Goal: Communication & Community: Answer question/provide support

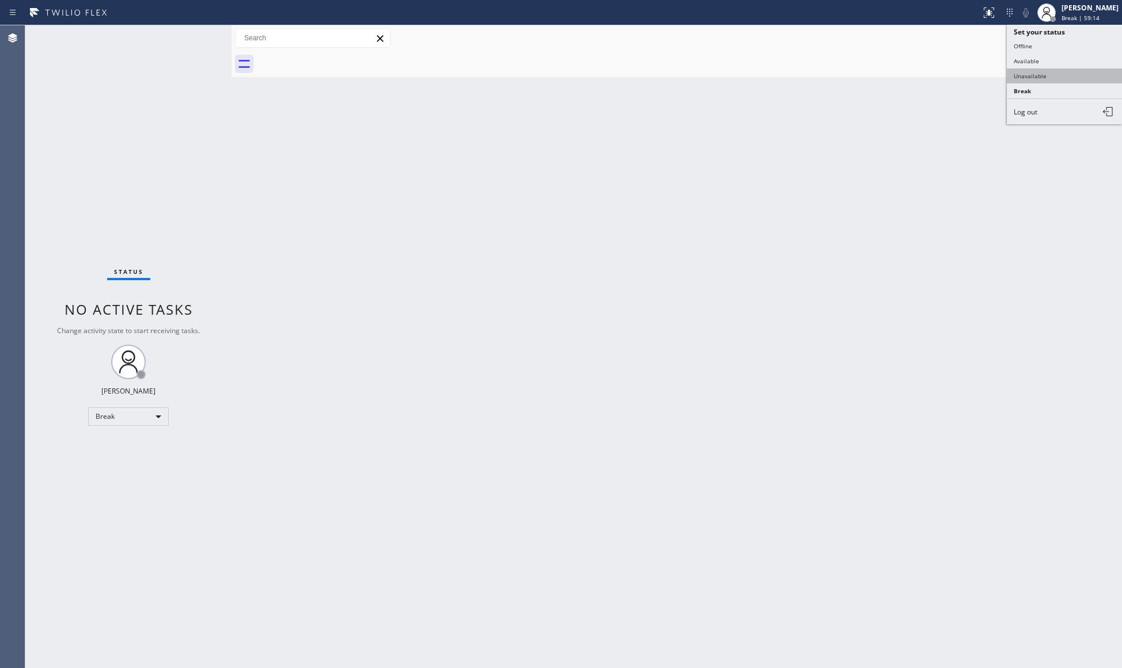
click at [1019, 71] on button "Unavailable" at bounding box center [1063, 76] width 115 height 15
click at [1058, 35] on span "Call to Customer" at bounding box center [1072, 39] width 60 height 10
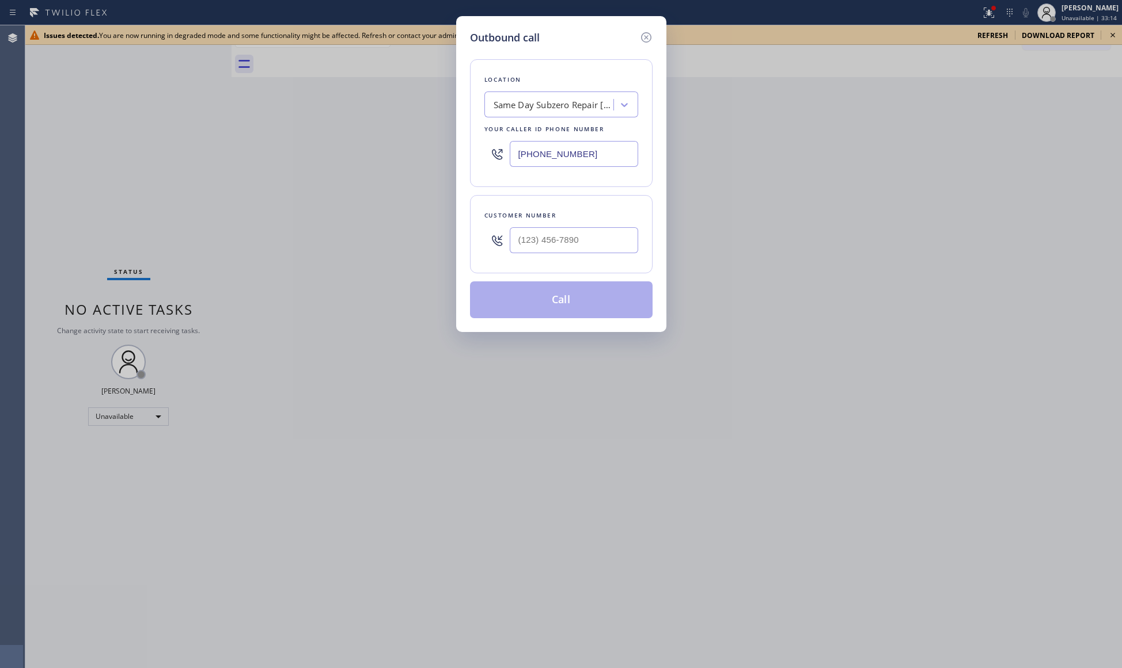
click at [993, 51] on div "Outbound call Location Same Day Subzero Repair [GEOGRAPHIC_DATA] Your caller id…" at bounding box center [561, 334] width 1122 height 668
click at [649, 35] on icon at bounding box center [645, 37] width 10 height 10
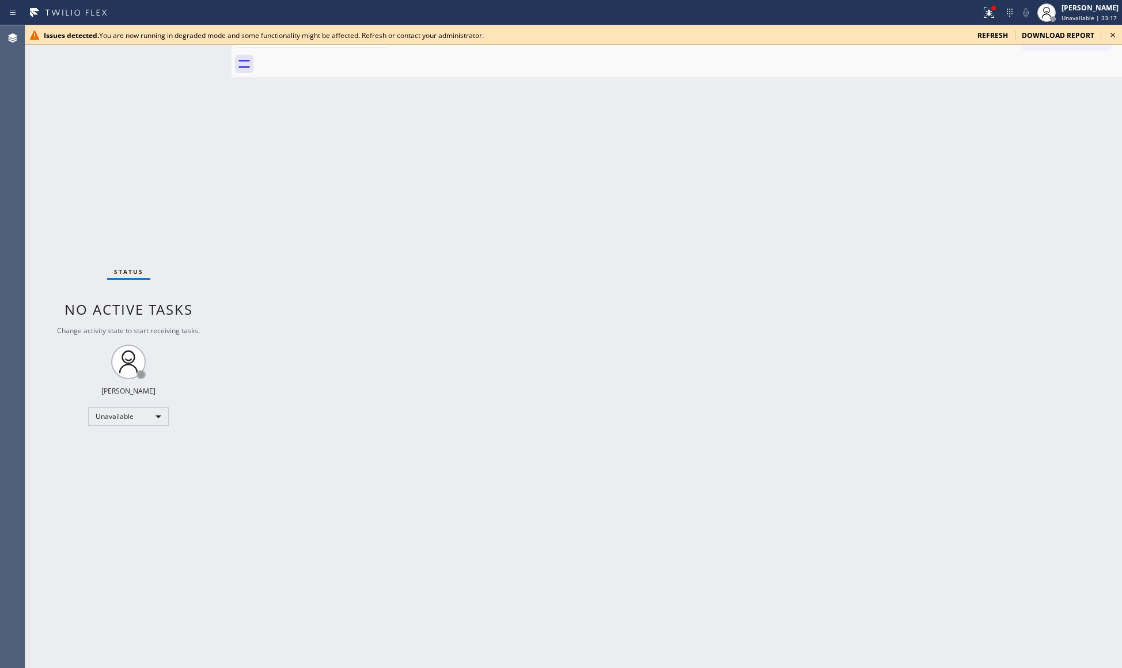
click at [989, 31] on span "refresh" at bounding box center [992, 36] width 31 height 10
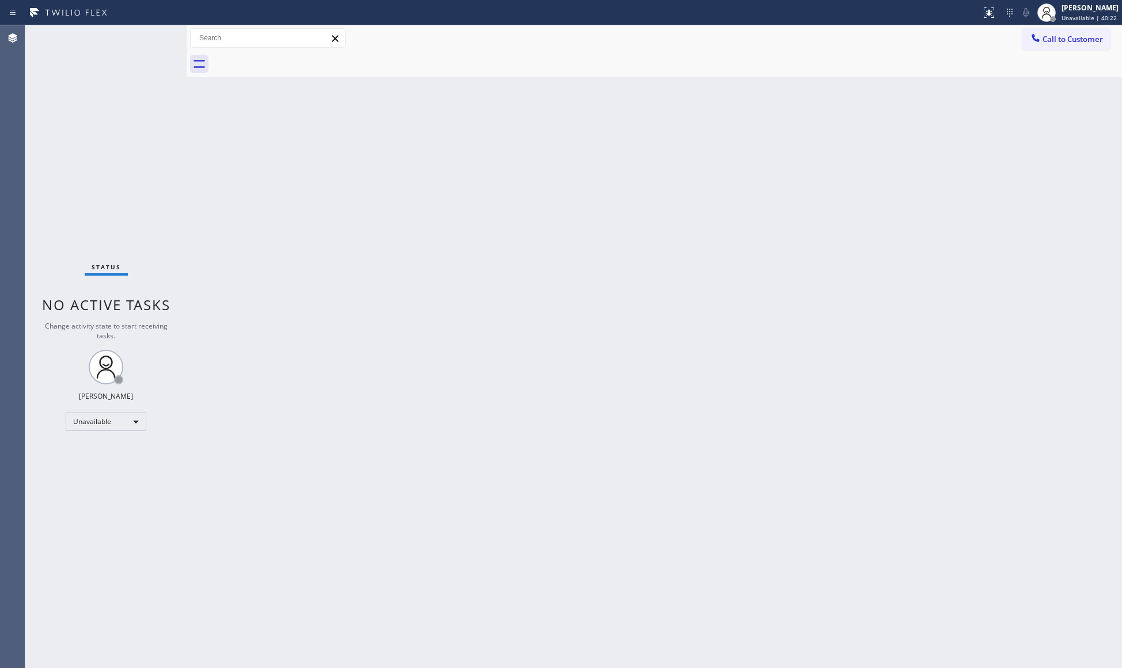
drag, startPoint x: 1069, startPoint y: 37, endPoint x: 730, endPoint y: 120, distance: 349.1
click at [1060, 37] on span "Call to Customer" at bounding box center [1072, 39] width 60 height 10
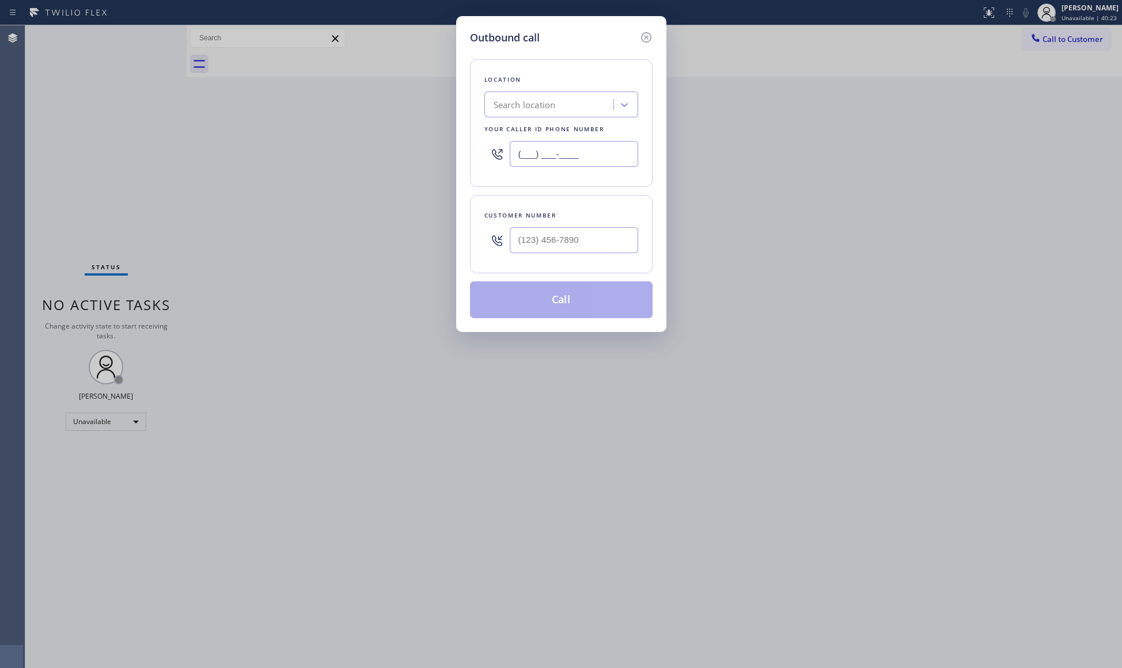
drag, startPoint x: 563, startPoint y: 160, endPoint x: 461, endPoint y: 159, distance: 101.3
click at [461, 159] on div "Outbound call Location Search location Your caller id phone number (___) ___-__…" at bounding box center [561, 174] width 210 height 316
paste input "310) 896-4450"
type input "[PHONE_NUMBER]"
click at [636, 236] on div "Customer number" at bounding box center [561, 234] width 183 height 78
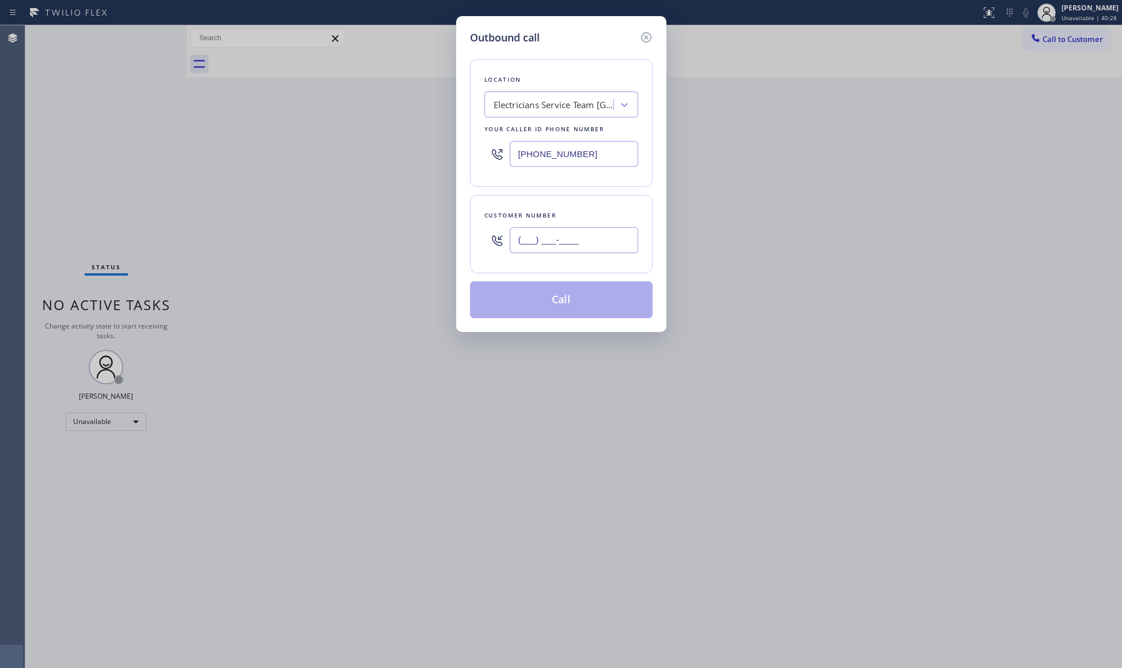
click at [610, 251] on input "(___) ___-____" at bounding box center [574, 240] width 128 height 26
paste input "text"
click at [522, 251] on input "(___) ___-____" at bounding box center [574, 240] width 128 height 26
paste input "760) 792-5349"
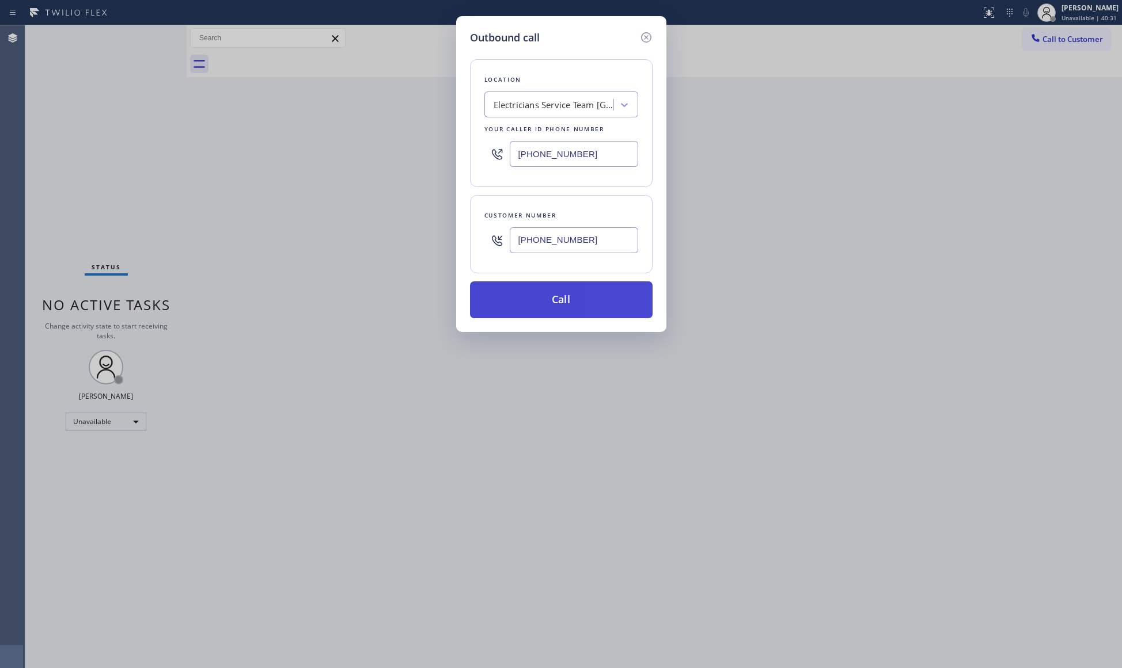
type input "(760) 792-5349"
drag, startPoint x: 562, startPoint y: 303, endPoint x: 618, endPoint y: 303, distance: 56.4
click at [565, 303] on button "Call" at bounding box center [561, 300] width 183 height 37
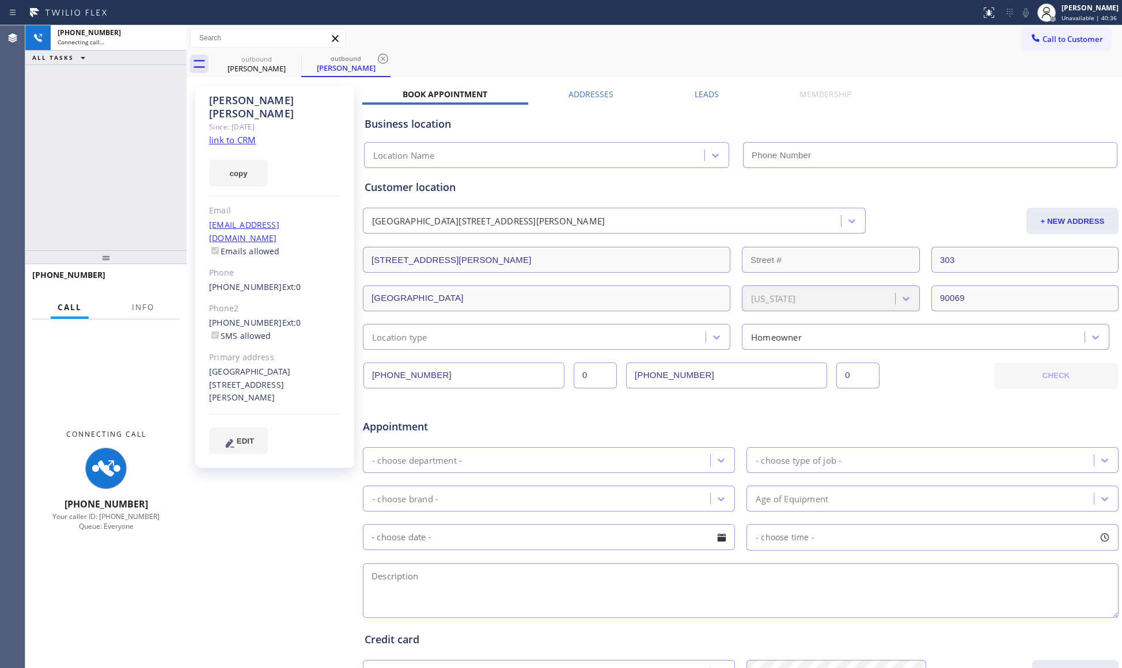
type input "[PHONE_NUMBER]"
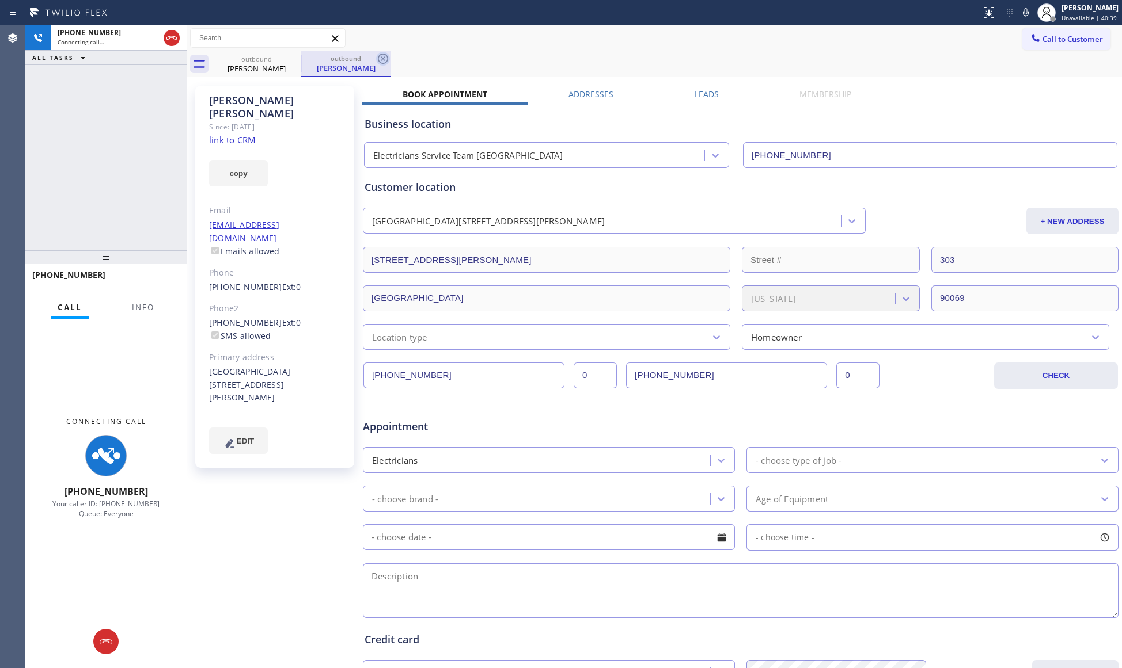
click at [380, 56] on icon at bounding box center [383, 59] width 14 height 14
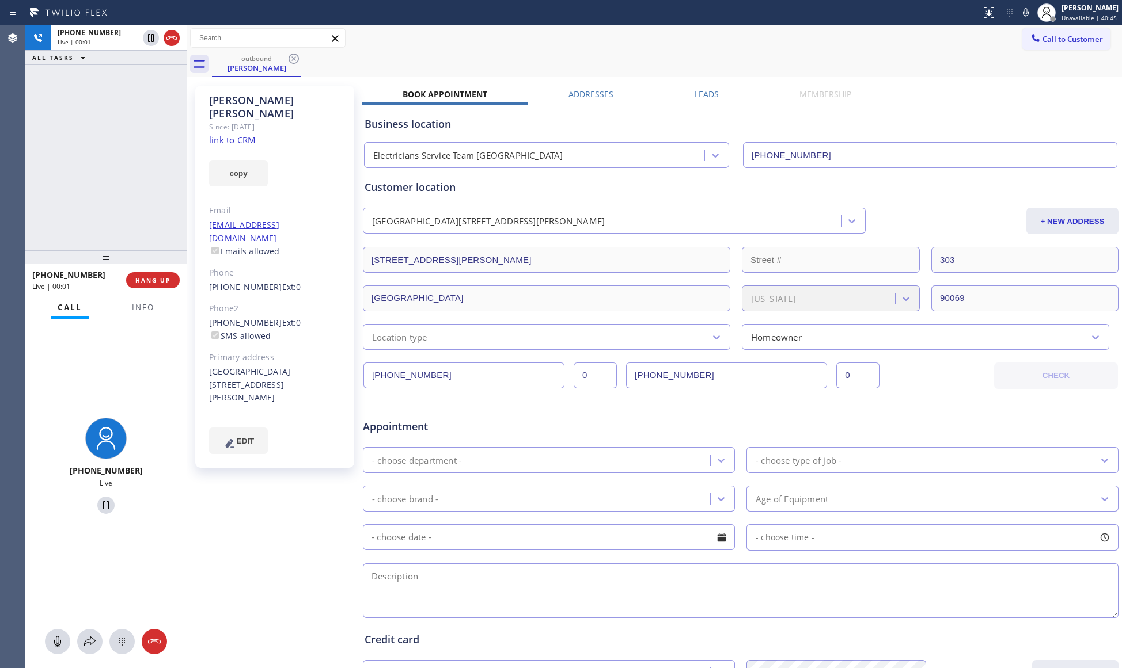
drag, startPoint x: 175, startPoint y: 41, endPoint x: 146, endPoint y: 123, distance: 86.7
click at [173, 42] on icon at bounding box center [172, 38] width 14 height 14
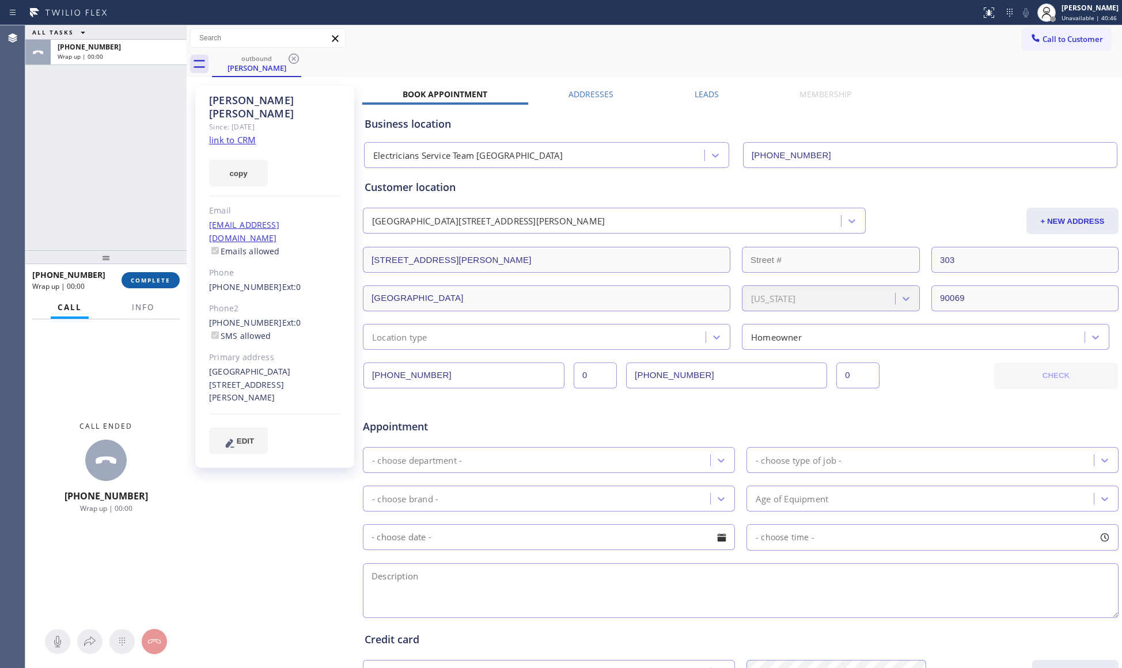
click at [138, 275] on button "COMPLETE" at bounding box center [150, 280] width 58 height 16
click at [146, 313] on button "Info" at bounding box center [143, 308] width 36 height 22
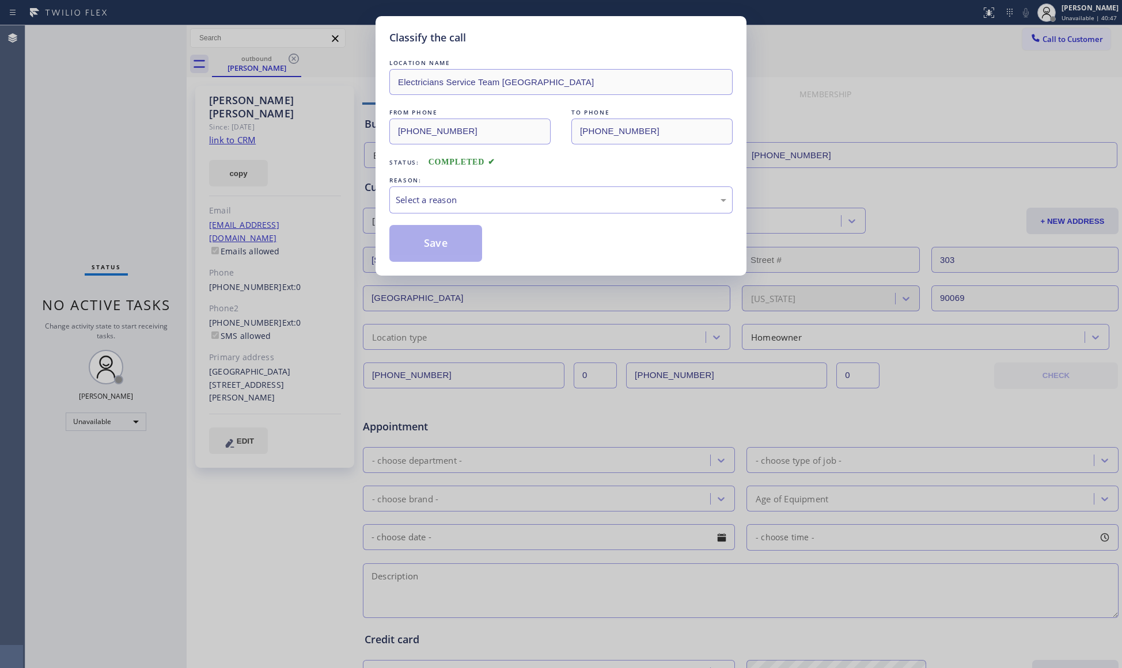
click at [425, 216] on div "LOCATION NAME Electricians Service Team West Hollywood FROM PHONE (310) 896-445…" at bounding box center [560, 159] width 343 height 205
click at [428, 208] on div "Select a reason" at bounding box center [560, 200] width 343 height 27
click at [427, 210] on div "Existing Customer - ETA/PI/REDO/complain/cancel" at bounding box center [560, 200] width 343 height 27
click at [425, 249] on button "Save" at bounding box center [435, 243] width 93 height 37
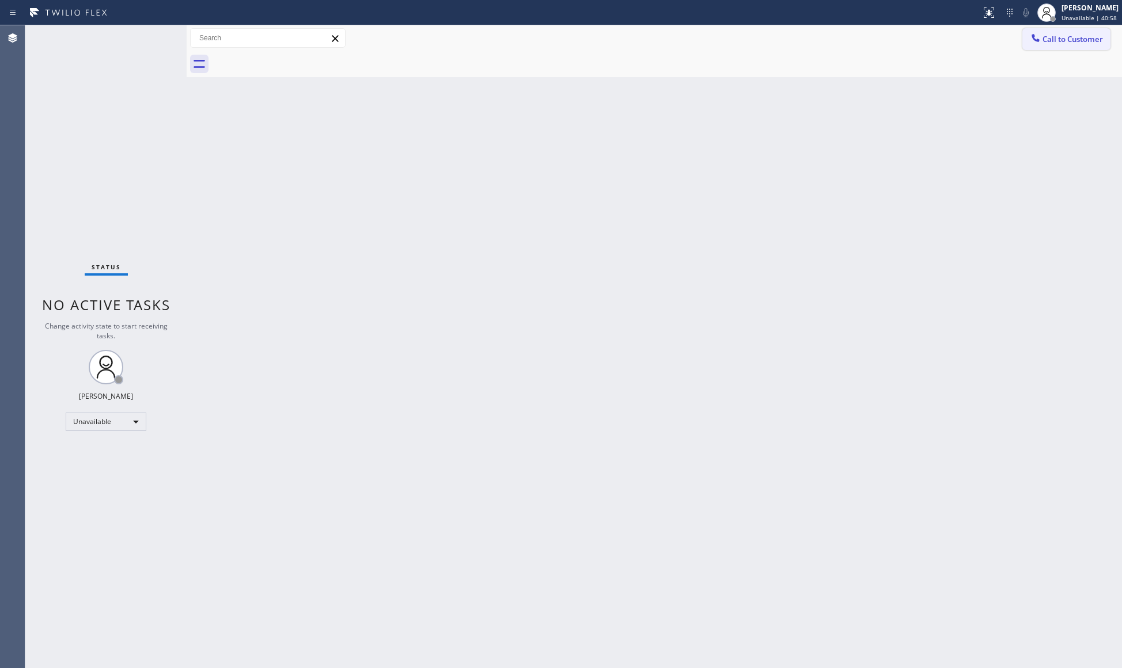
drag, startPoint x: 1072, startPoint y: 42, endPoint x: 829, endPoint y: 134, distance: 259.3
click at [1071, 42] on span "Call to Customer" at bounding box center [1072, 39] width 60 height 10
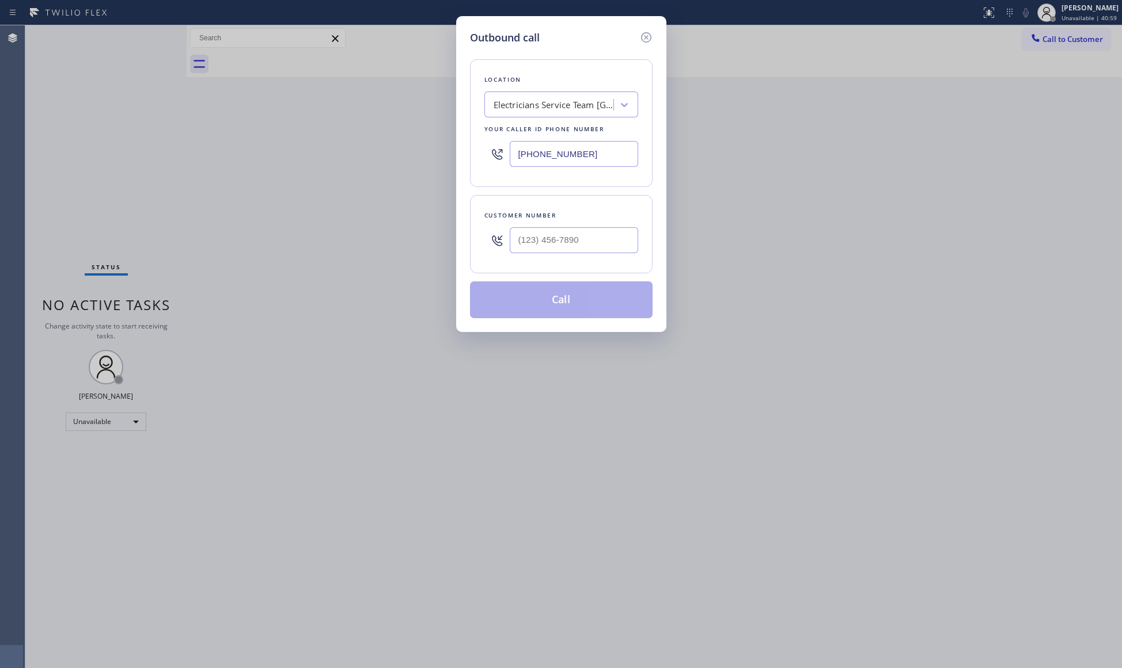
drag, startPoint x: 597, startPoint y: 158, endPoint x: 421, endPoint y: 155, distance: 175.6
click at [421, 155] on div "Outbound call Location Electricians Service Team West Hollywood Your caller id …" at bounding box center [561, 334] width 1122 height 668
paste input "954) 807-2124"
type input "[PHONE_NUMBER]"
paste input "561) 287-6000"
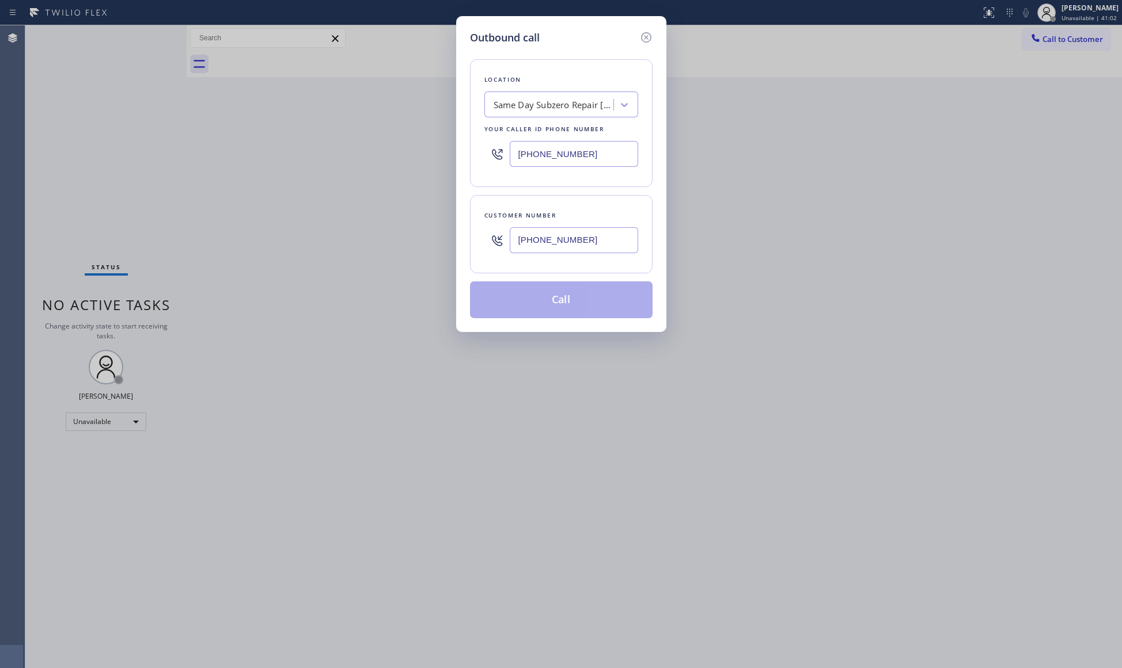
drag, startPoint x: 632, startPoint y: 233, endPoint x: 608, endPoint y: 253, distance: 31.9
click at [622, 240] on input "(561) 287-6000" at bounding box center [574, 240] width 128 height 26
type input "(561) 287-6000"
click at [560, 307] on button "Call" at bounding box center [561, 300] width 183 height 37
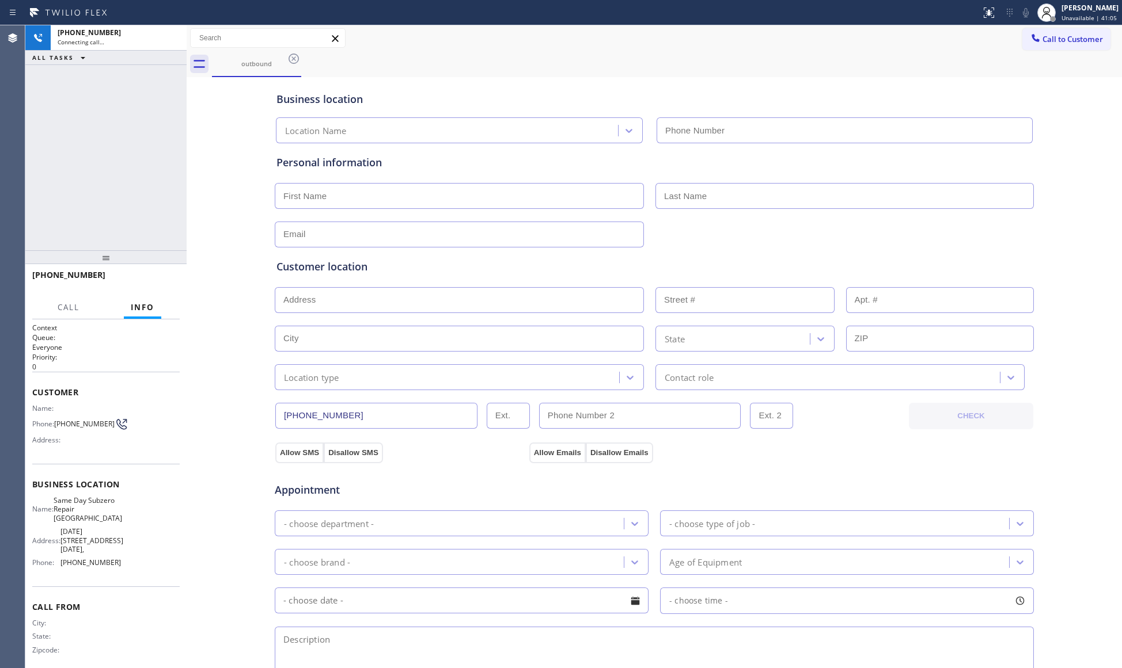
type input "[PHONE_NUMBER]"
click at [166, 286] on button "HANG UP" at bounding box center [153, 280] width 54 height 16
click at [166, 284] on button "HANG UP" at bounding box center [153, 280] width 54 height 16
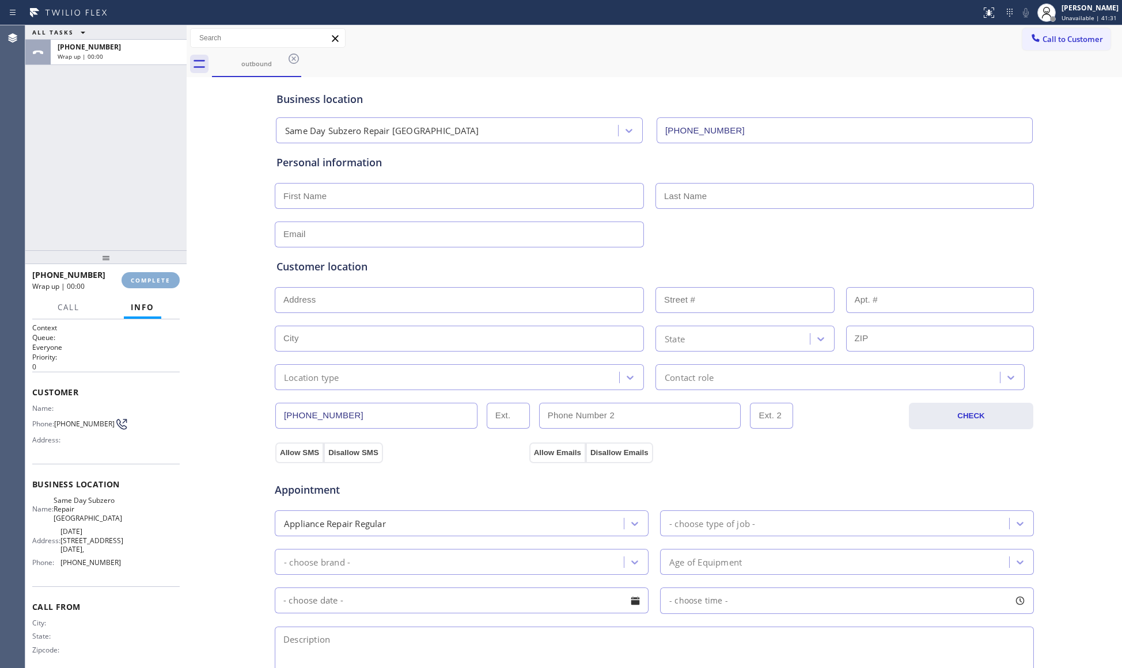
click at [164, 280] on span "COMPLETE" at bounding box center [151, 280] width 40 height 8
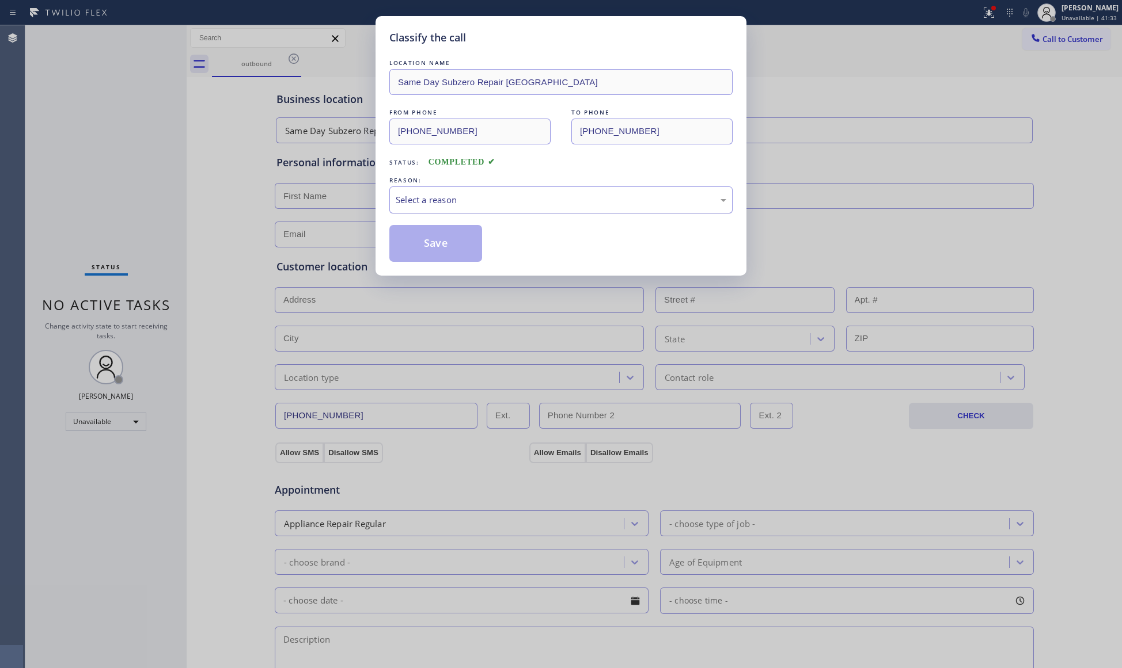
drag, startPoint x: 499, startPoint y: 184, endPoint x: 468, endPoint y: 206, distance: 38.0
click at [496, 187] on div "REASON: Select a reason" at bounding box center [560, 193] width 343 height 39
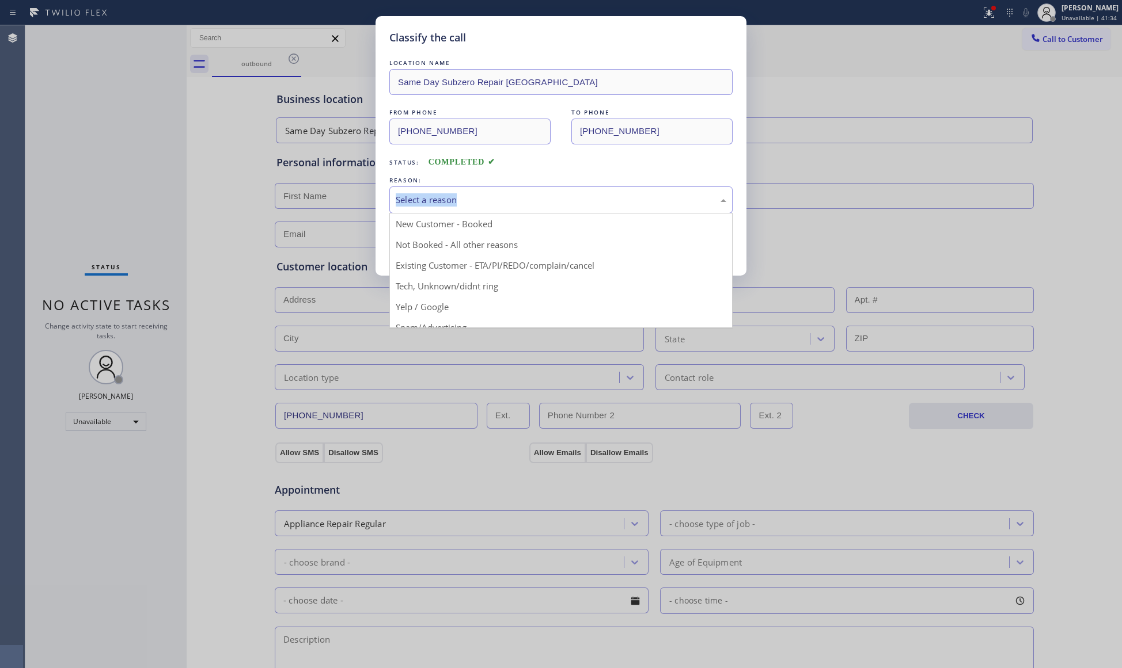
drag, startPoint x: 450, startPoint y: 208, endPoint x: 438, endPoint y: 211, distance: 12.4
click at [440, 211] on div "Select a reason" at bounding box center [560, 200] width 343 height 27
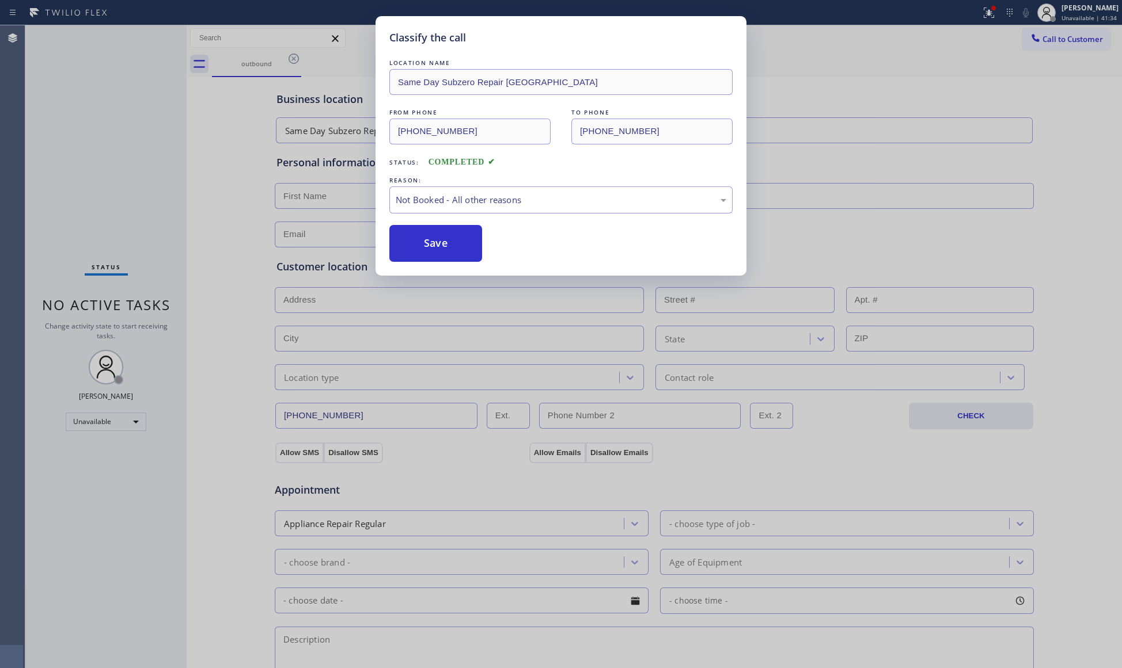
click at [417, 245] on button "Save" at bounding box center [435, 243] width 93 height 37
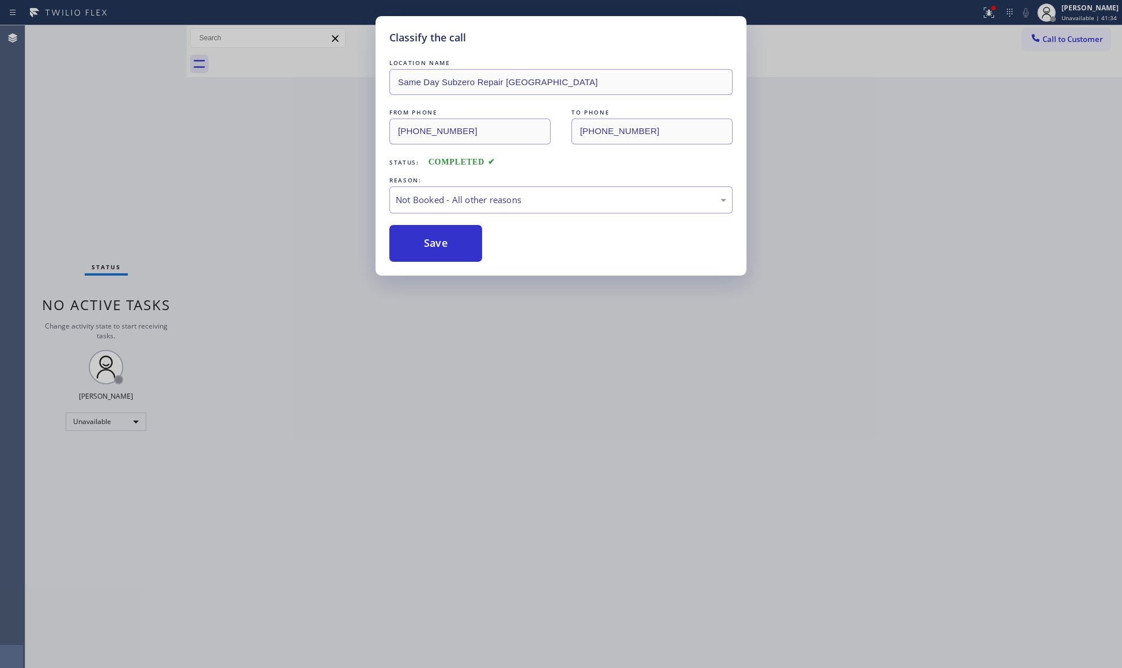
click at [417, 245] on button "Save" at bounding box center [435, 243] width 93 height 37
drag, startPoint x: 345, startPoint y: 144, endPoint x: 336, endPoint y: 139, distance: 10.3
click at [344, 144] on div "Classify the call LOCATION NAME Same Day Subzero Repair North Lauderdale FROM P…" at bounding box center [561, 334] width 1122 height 668
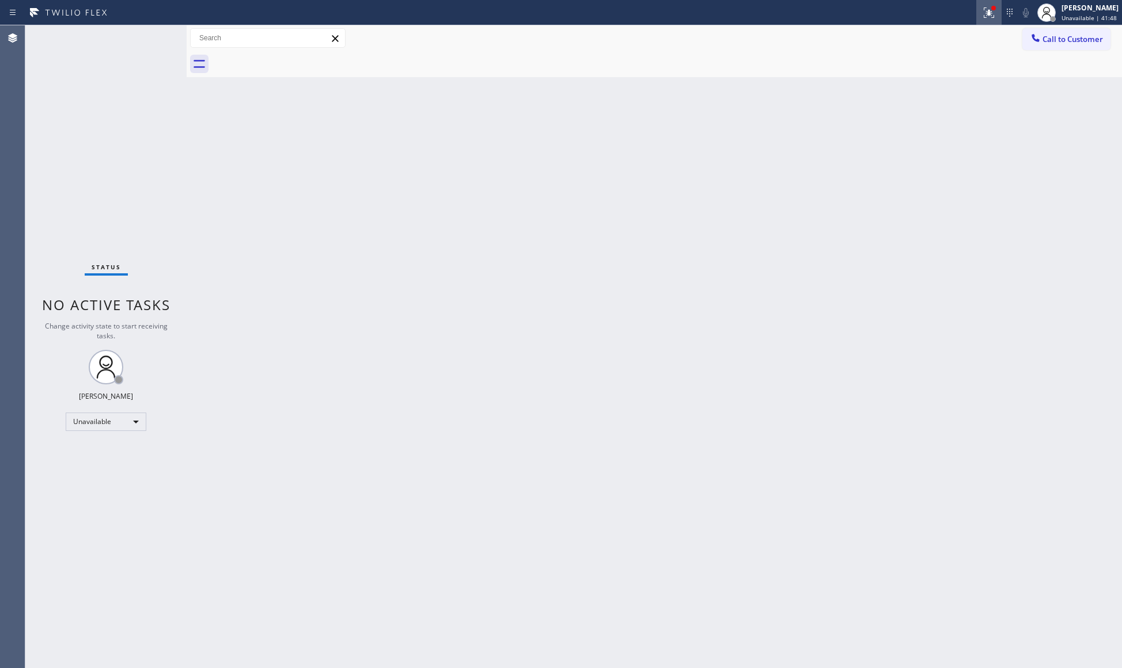
drag, startPoint x: 984, startPoint y: 35, endPoint x: 983, endPoint y: 10, distance: 24.8
click at [982, 26] on div "Call to Customer Outbound call Location Same Day Subzero Repair North Lauderdal…" at bounding box center [654, 38] width 935 height 26
click at [983, 9] on icon at bounding box center [989, 13] width 14 height 14
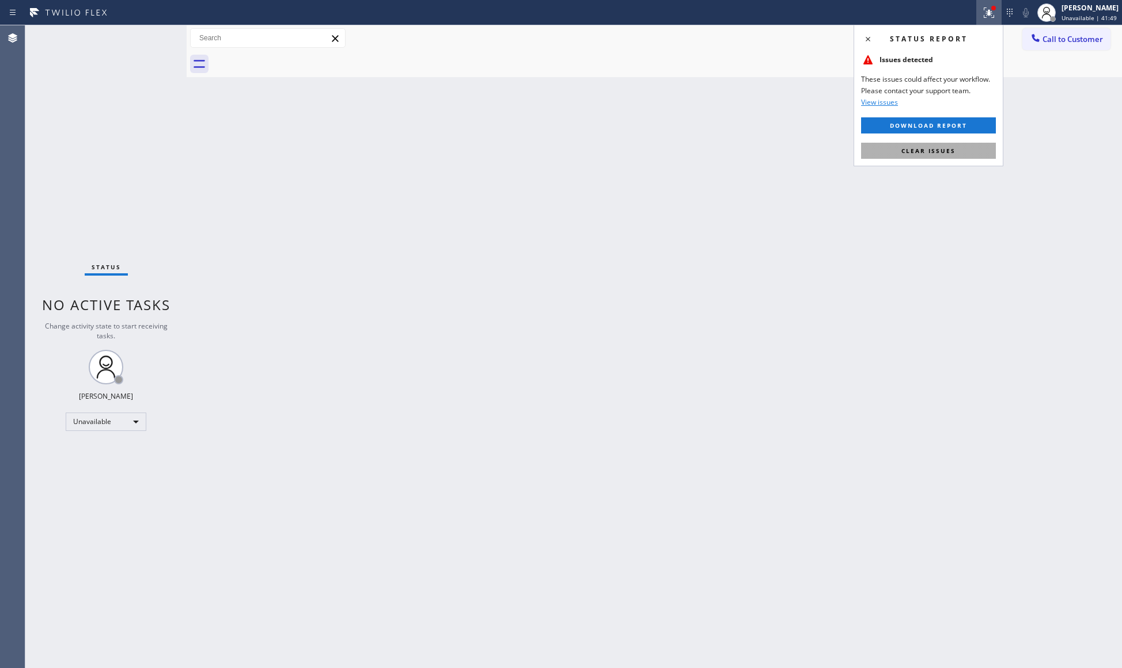
click at [966, 150] on button "Clear issues" at bounding box center [928, 151] width 135 height 16
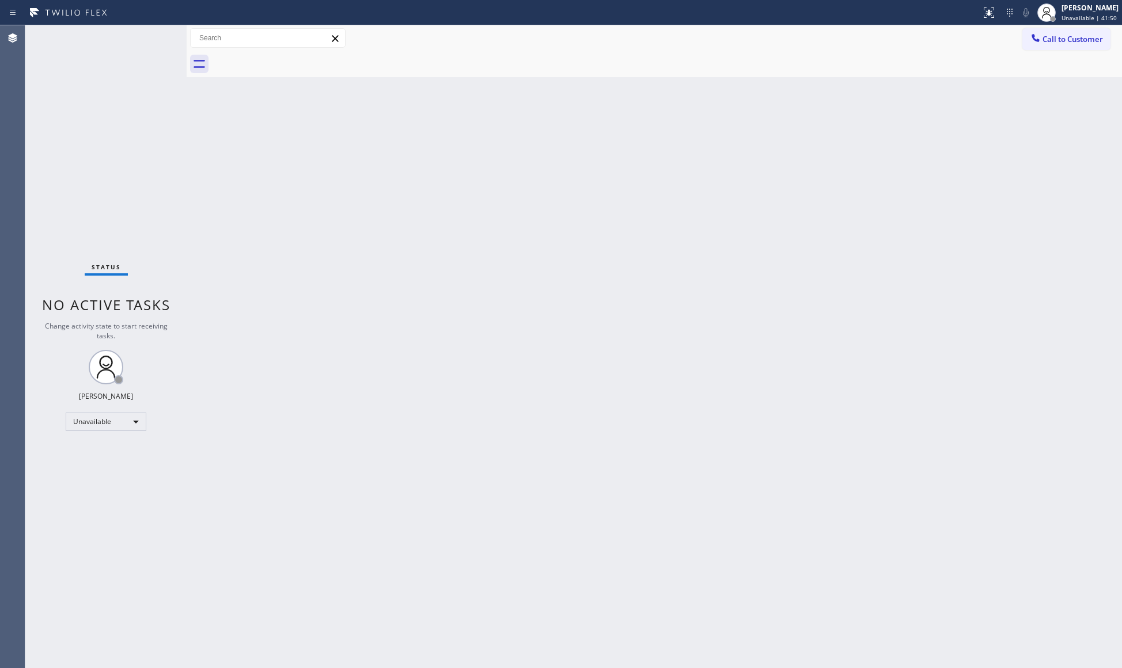
drag, startPoint x: 1065, startPoint y: 40, endPoint x: 986, endPoint y: 54, distance: 80.2
click at [1062, 39] on span "Call to Customer" at bounding box center [1072, 39] width 60 height 10
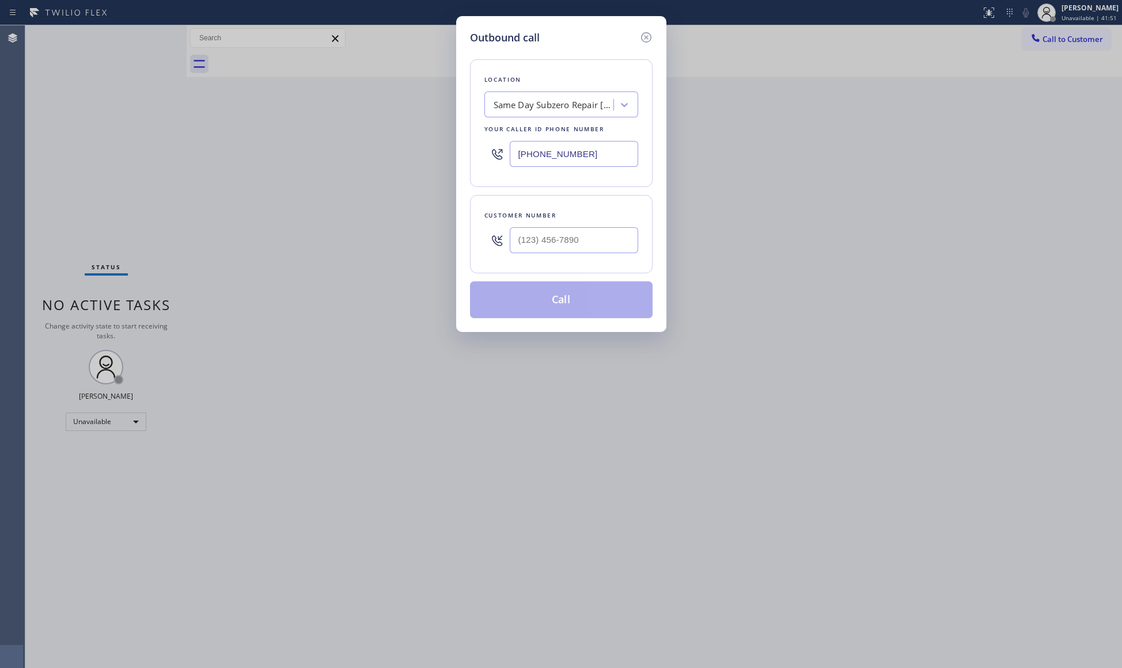
type input "(___) ___-____"
click at [599, 233] on input "(___) ___-____" at bounding box center [574, 240] width 128 height 26
drag, startPoint x: 597, startPoint y: 141, endPoint x: 431, endPoint y: 143, distance: 166.4
click at [431, 143] on div "Outbound call Location Same Day Subzero Repair [GEOGRAPHIC_DATA] Your caller id…" at bounding box center [561, 334] width 1122 height 668
paste input "650) 476-2007"
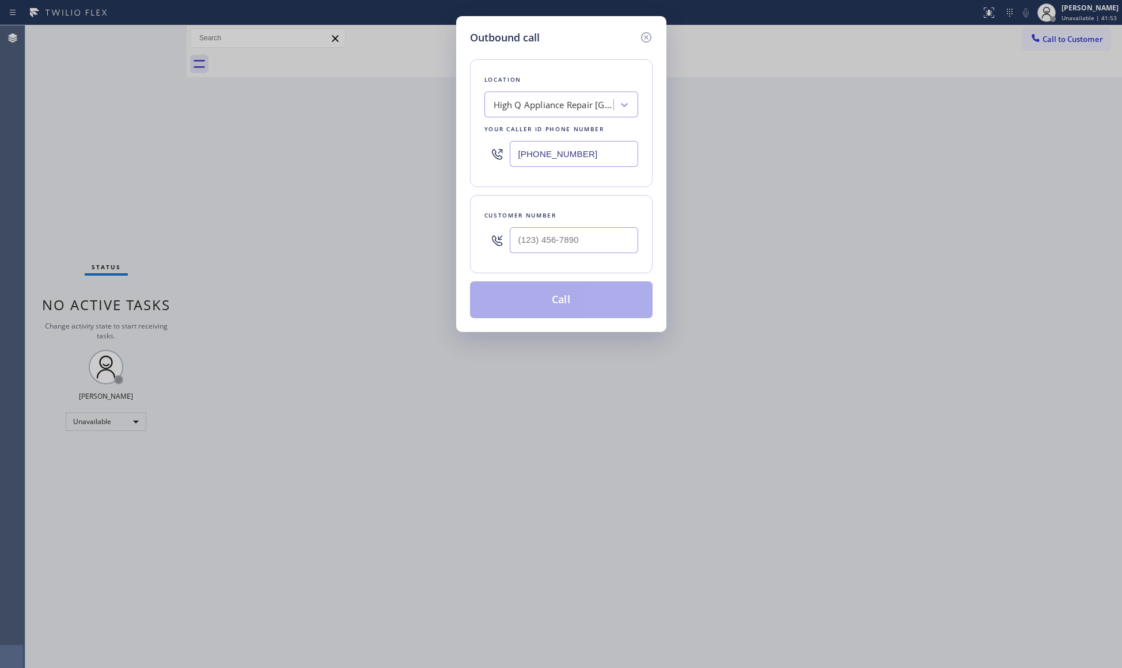
type input "(650) 476-2007"
click at [546, 230] on input "(___) ___-____" at bounding box center [574, 240] width 128 height 26
paste input "650) 215-1317"
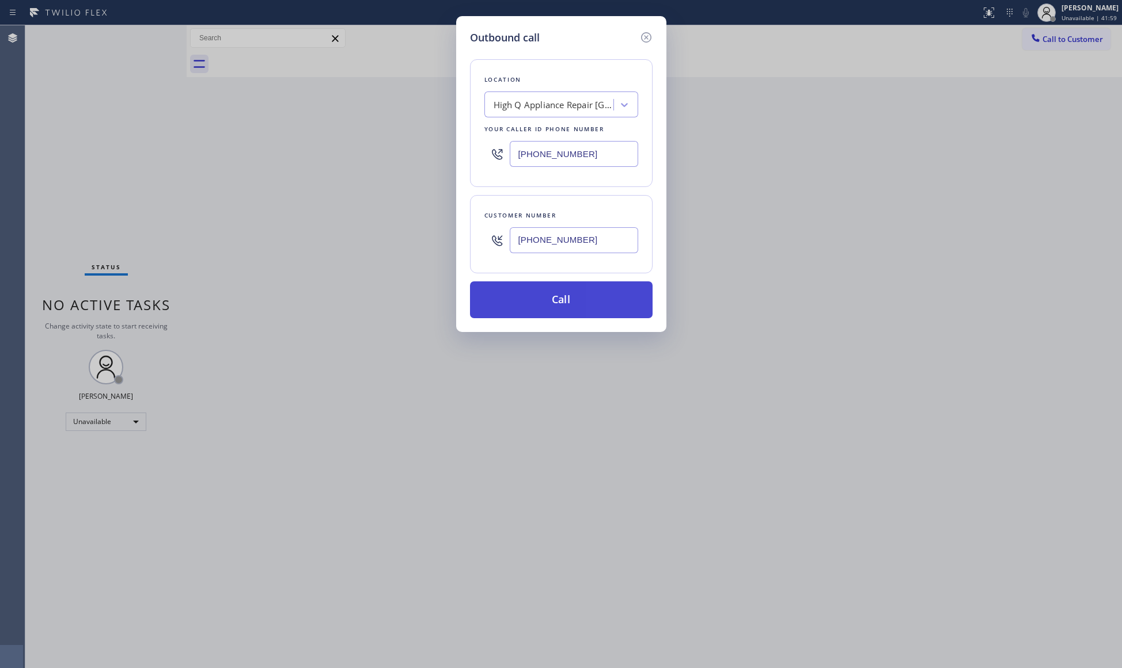
type input "(650) 215-1317"
click at [588, 305] on button "Call" at bounding box center [561, 300] width 183 height 37
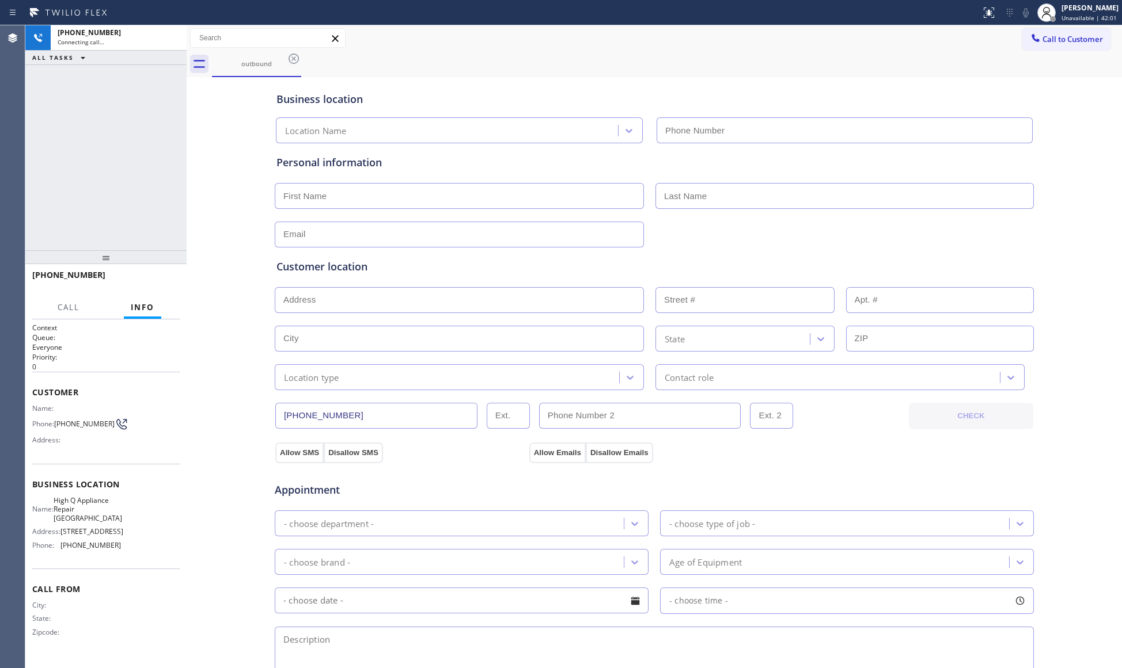
type input "(650) 476-2007"
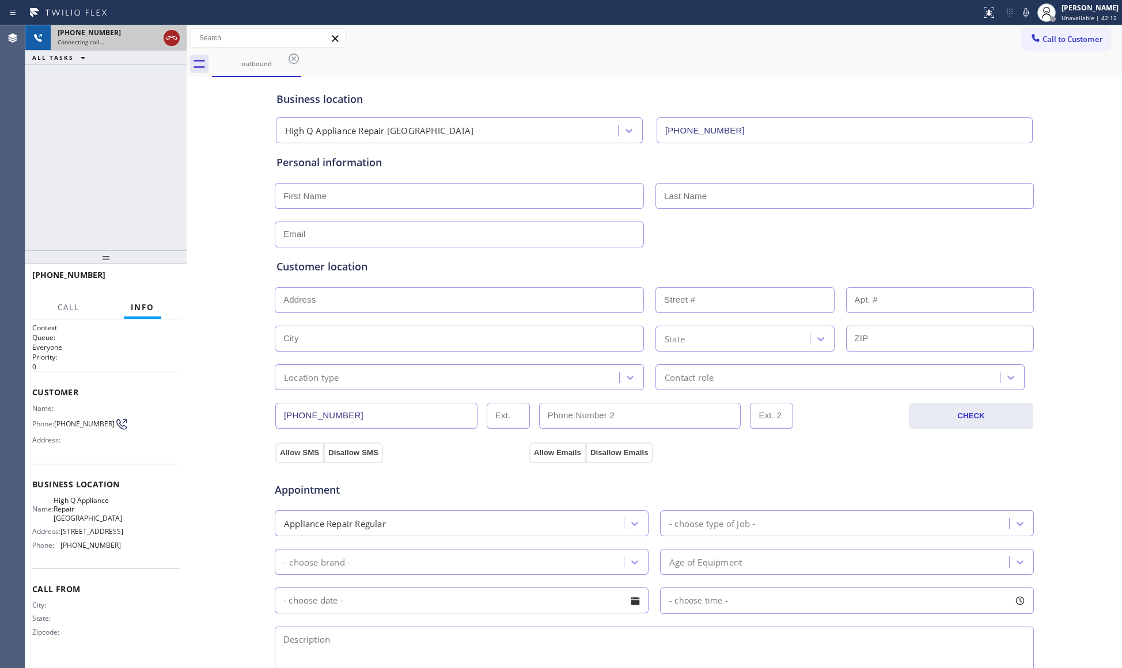
click at [171, 36] on icon at bounding box center [171, 37] width 10 height 3
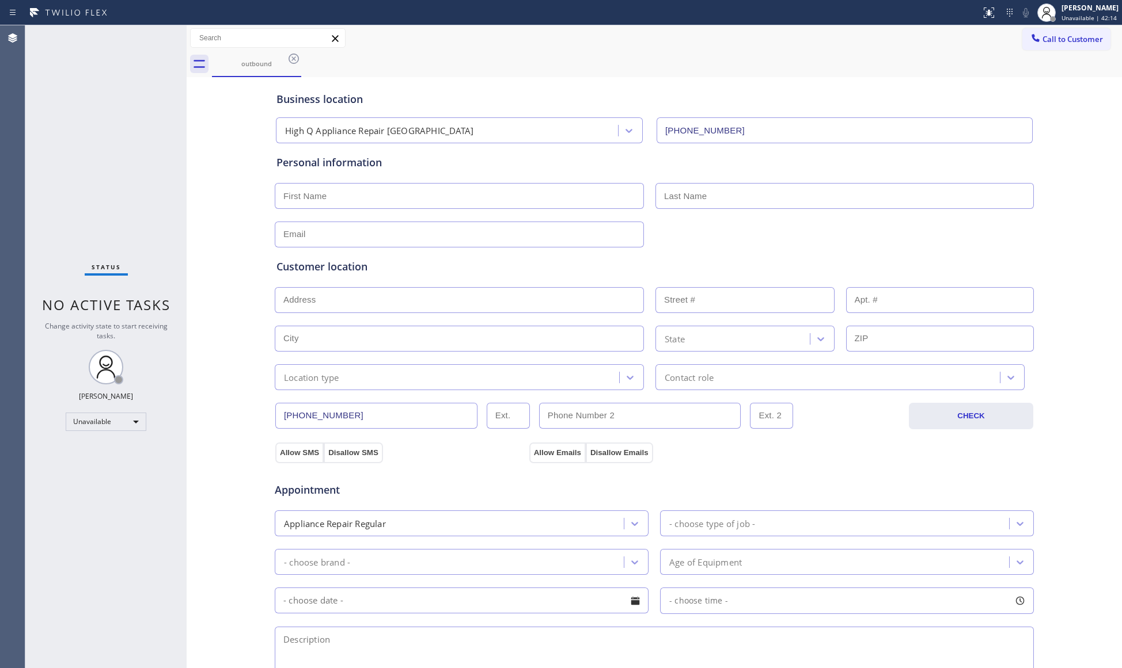
click at [173, 36] on div "Status No active tasks Change activity state to start receiving tasks. Giovanni…" at bounding box center [105, 346] width 161 height 643
click at [174, 36] on div "Status No active tasks Change activity state to start receiving tasks. Giovanni…" at bounding box center [105, 346] width 161 height 643
drag, startPoint x: 297, startPoint y: 65, endPoint x: 314, endPoint y: 60, distance: 17.9
click at [298, 65] on icon at bounding box center [294, 59] width 14 height 14
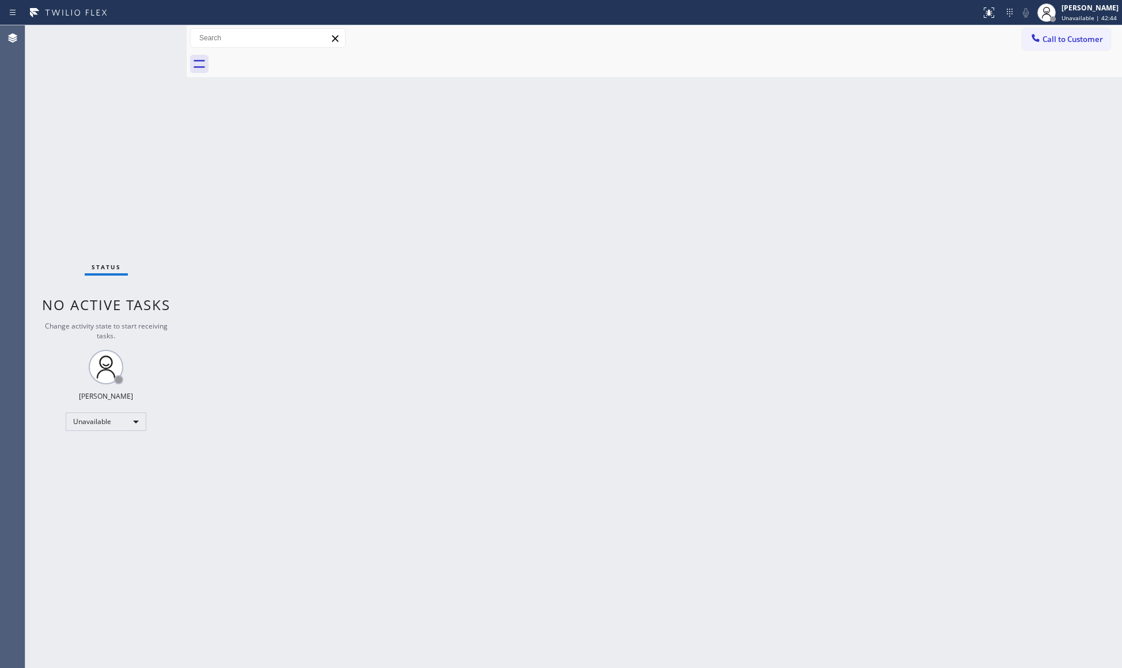
drag, startPoint x: 811, startPoint y: 201, endPoint x: 881, endPoint y: 153, distance: 84.8
click at [820, 194] on div "Back to Dashboard Change Sender ID Customers Technicians Select a contact Outbo…" at bounding box center [654, 346] width 935 height 643
drag, startPoint x: 1039, startPoint y: 17, endPoint x: 1039, endPoint y: 26, distance: 8.6
click at [1039, 24] on div at bounding box center [1046, 12] width 25 height 25
click at [1039, 26] on div "Status report No issues detected If you experience an issue, please download th…" at bounding box center [561, 334] width 1122 height 668
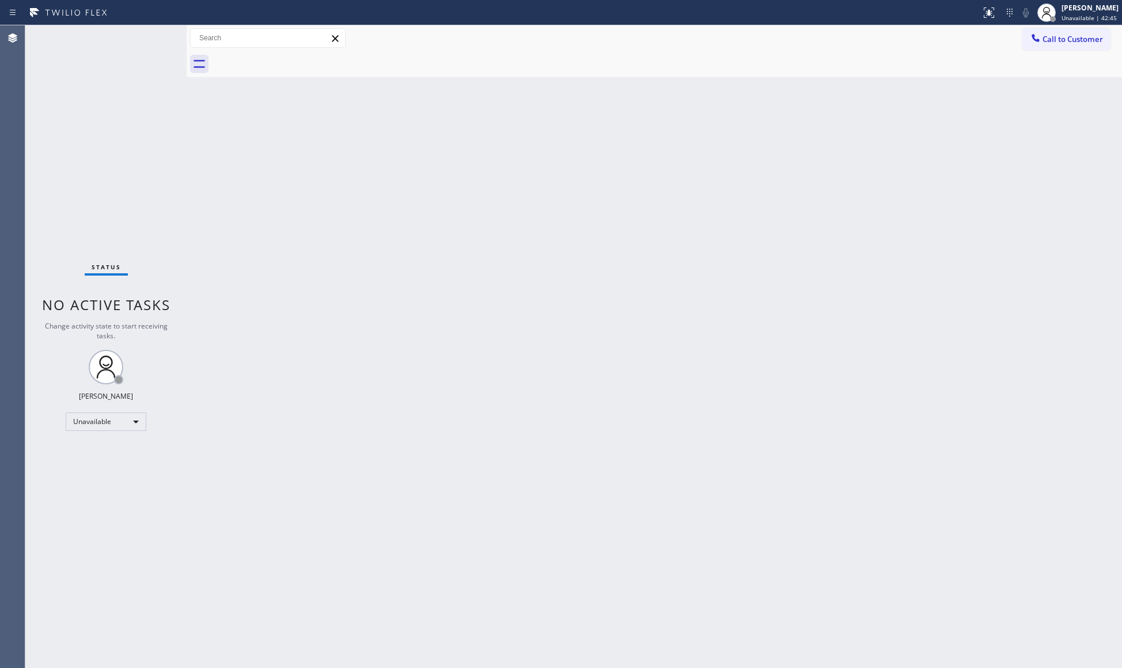
click at [1086, 26] on div "Call to Customer Outbound call Location High Q Appliance Repair Los Altos Your …" at bounding box center [654, 38] width 935 height 26
click at [1060, 37] on span "Call to Customer" at bounding box center [1072, 39] width 60 height 10
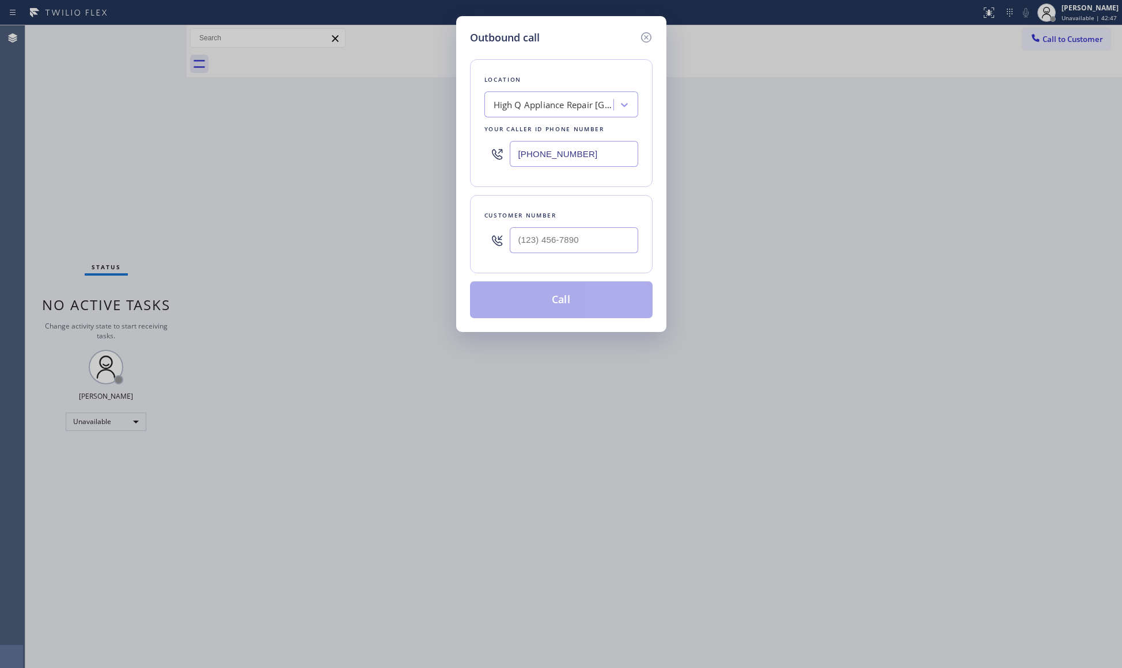
drag, startPoint x: 571, startPoint y: 154, endPoint x: 503, endPoint y: 151, distance: 68.6
click at [415, 153] on div "Outbound call Location High Q Appliance Repair Los Altos Your caller id phone n…" at bounding box center [561, 334] width 1122 height 668
paste input "19) 597-2034"
type input "(619) 597-2034"
type input "(___) ___-____"
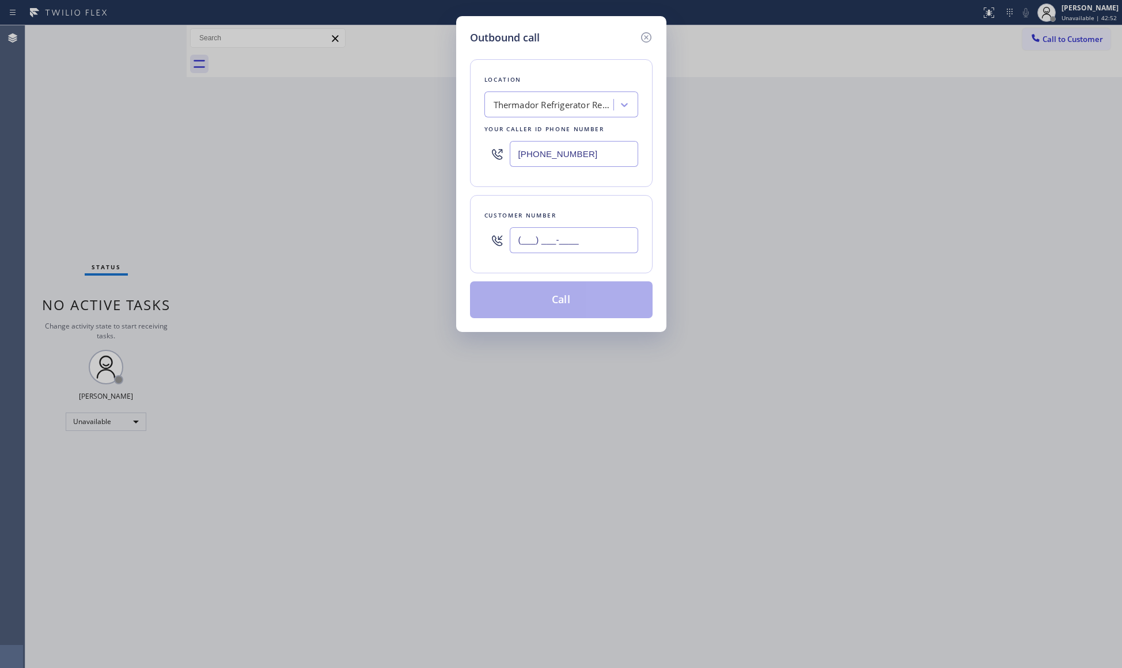
drag, startPoint x: 521, startPoint y: 238, endPoint x: 541, endPoint y: 226, distance: 23.5
click at [523, 240] on input "(___) ___-____" at bounding box center [574, 240] width 128 height 26
paste input "text"
type input "(___) ___-____"
drag, startPoint x: 611, startPoint y: 160, endPoint x: 415, endPoint y: 159, distance: 196.9
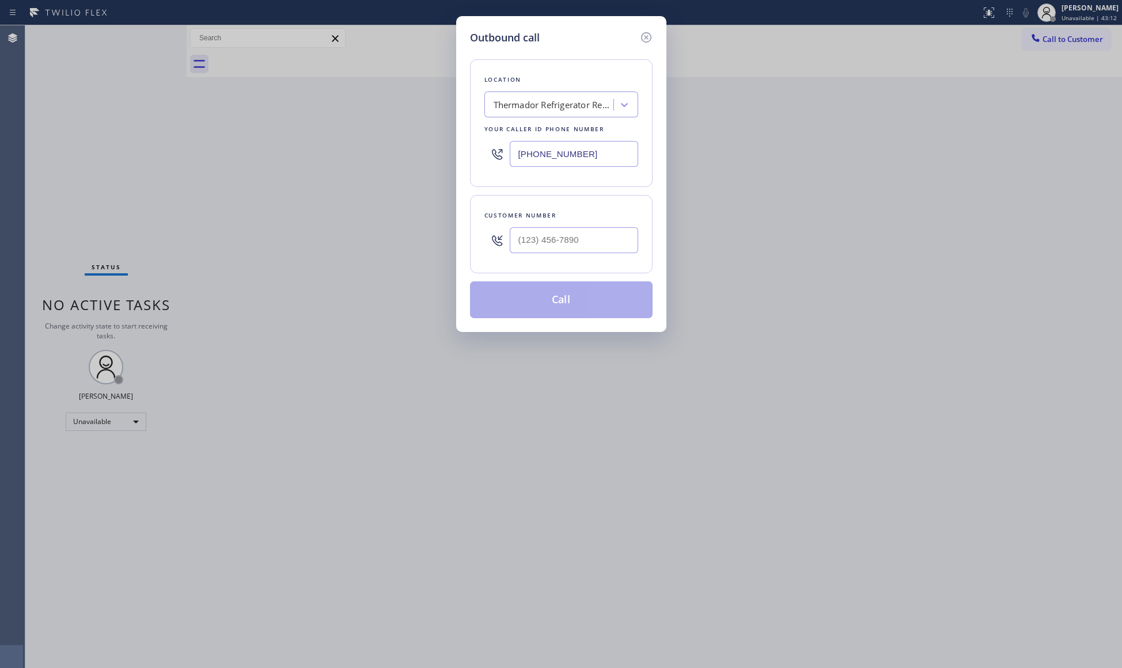
click at [409, 159] on div "Outbound call Location Thermador Refrigerator Repair Your caller id phone numbe…" at bounding box center [561, 334] width 1122 height 668
paste input "text"
type input "(619) 597-2034"
drag, startPoint x: 811, startPoint y: 211, endPoint x: 607, endPoint y: 277, distance: 214.3
drag, startPoint x: 607, startPoint y: 277, endPoint x: 365, endPoint y: 303, distance: 243.2
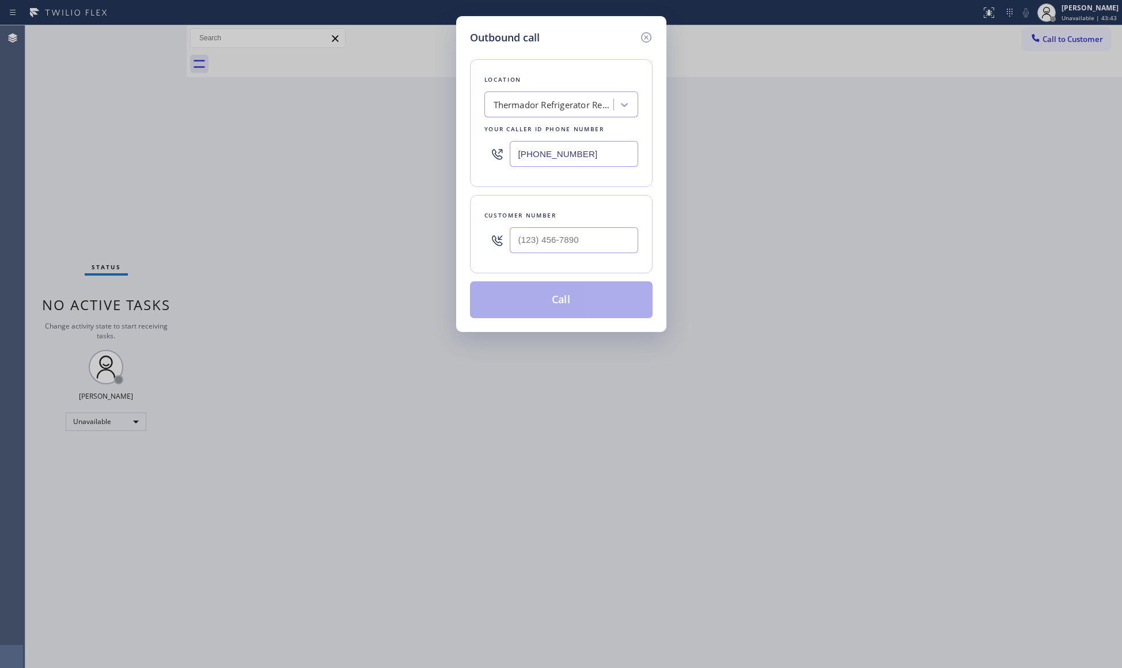
drag, startPoint x: 365, startPoint y: 303, endPoint x: 217, endPoint y: 265, distance: 152.8
drag, startPoint x: 597, startPoint y: 248, endPoint x: 600, endPoint y: 242, distance: 6.2
click at [599, 242] on input "(___) ___-____" at bounding box center [574, 240] width 128 height 26
paste input "text"
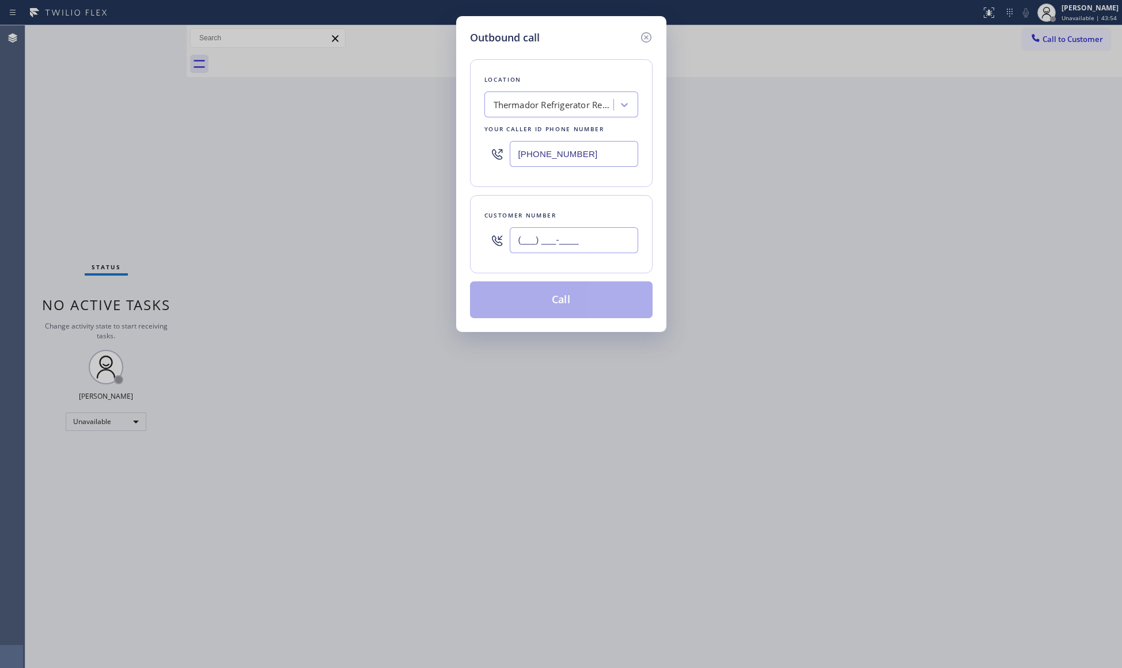
click at [521, 246] on input "(___) ___-____" at bounding box center [574, 240] width 128 height 26
paste input "619) 409-2869"
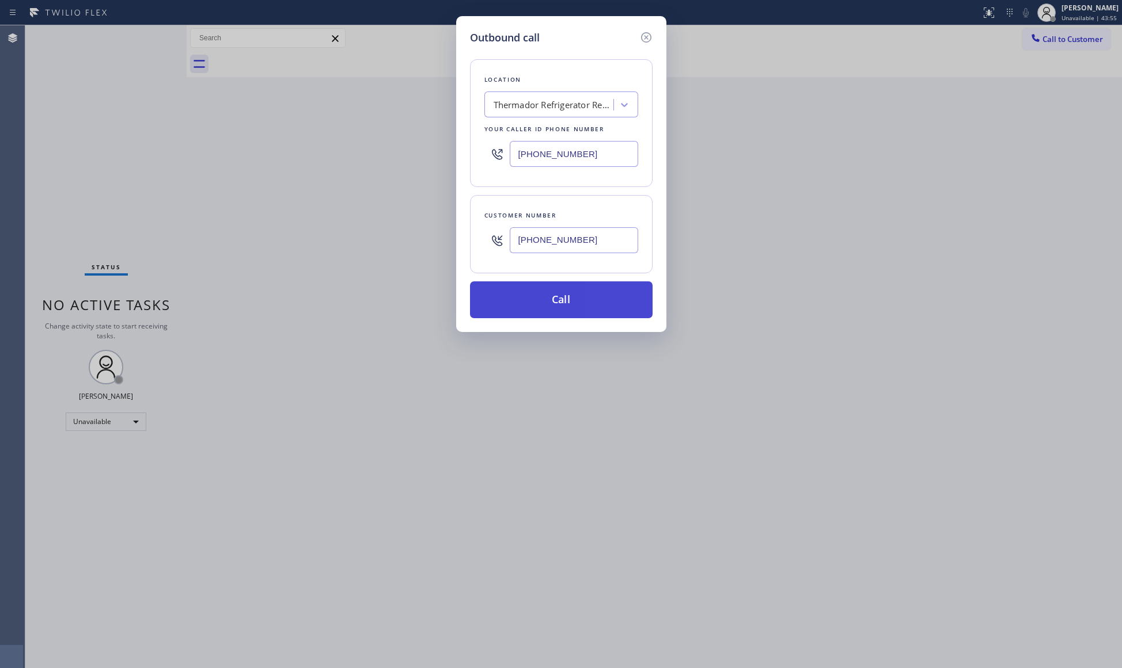
type input "(619) 409-2869"
click at [560, 306] on button "Call" at bounding box center [561, 300] width 183 height 37
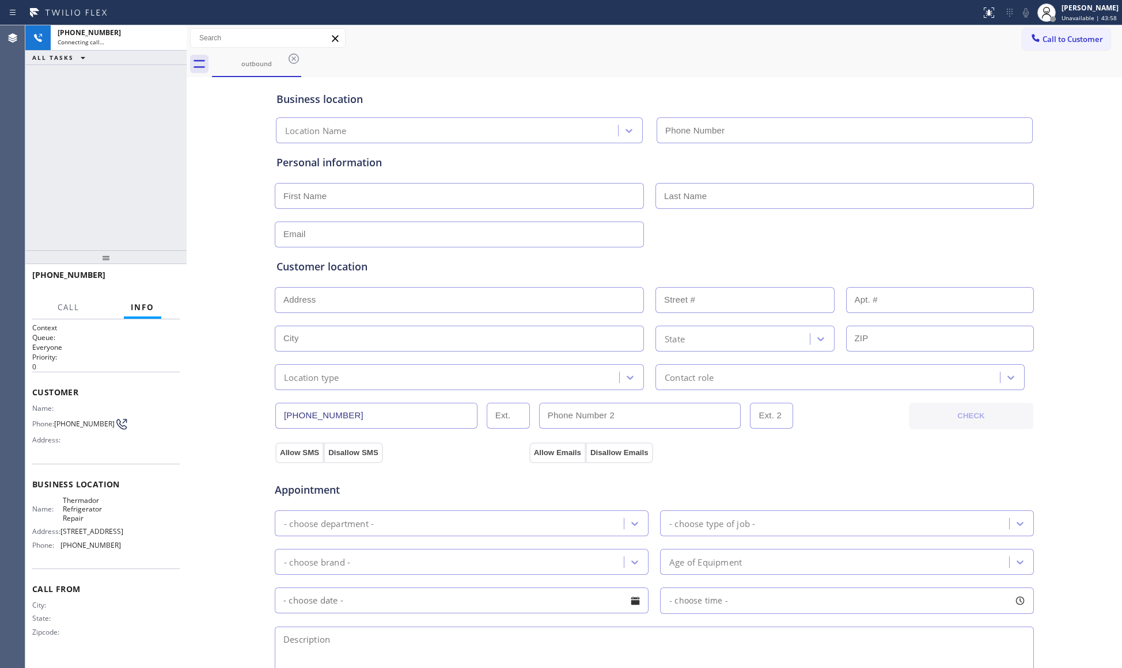
type input "(619) 597-2034"
click at [173, 32] on icon at bounding box center [172, 38] width 14 height 14
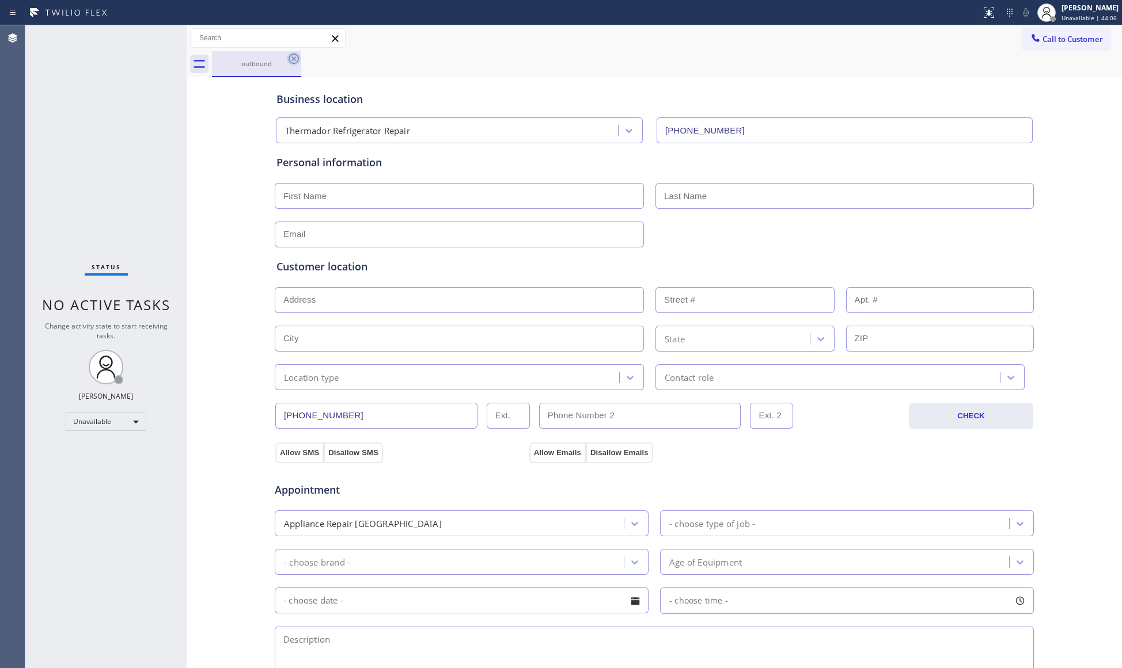
drag, startPoint x: 288, startPoint y: 63, endPoint x: 297, endPoint y: 66, distance: 9.1
click at [289, 62] on icon at bounding box center [294, 59] width 14 height 14
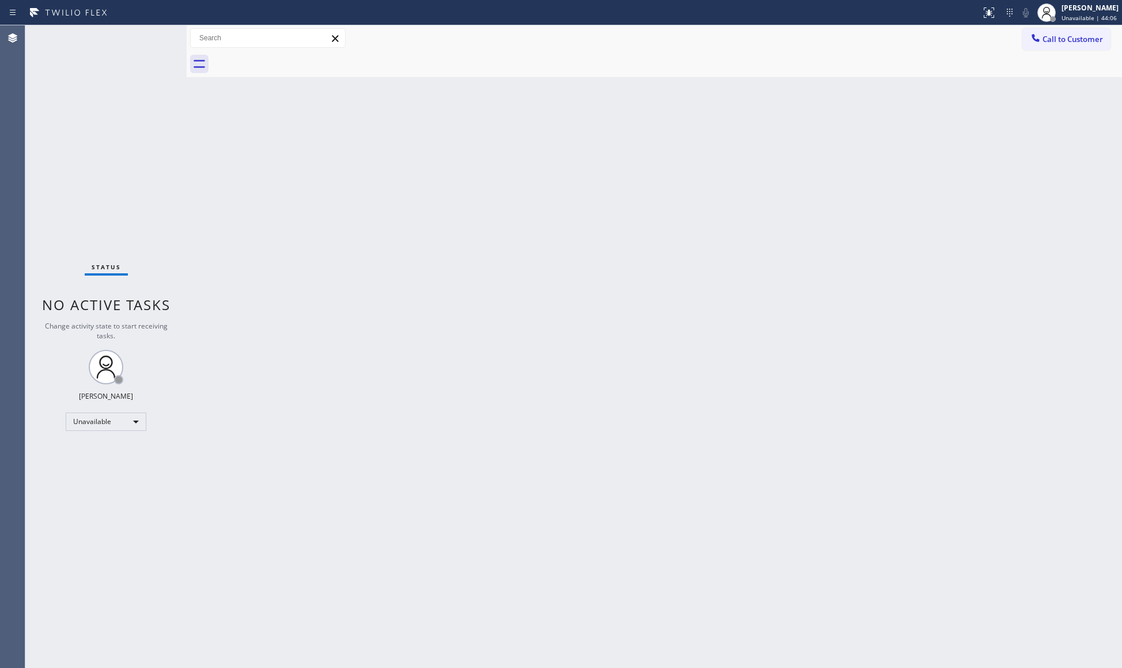
drag, startPoint x: 1076, startPoint y: 35, endPoint x: 1044, endPoint y: 53, distance: 36.6
click at [1074, 38] on span "Call to Customer" at bounding box center [1072, 39] width 60 height 10
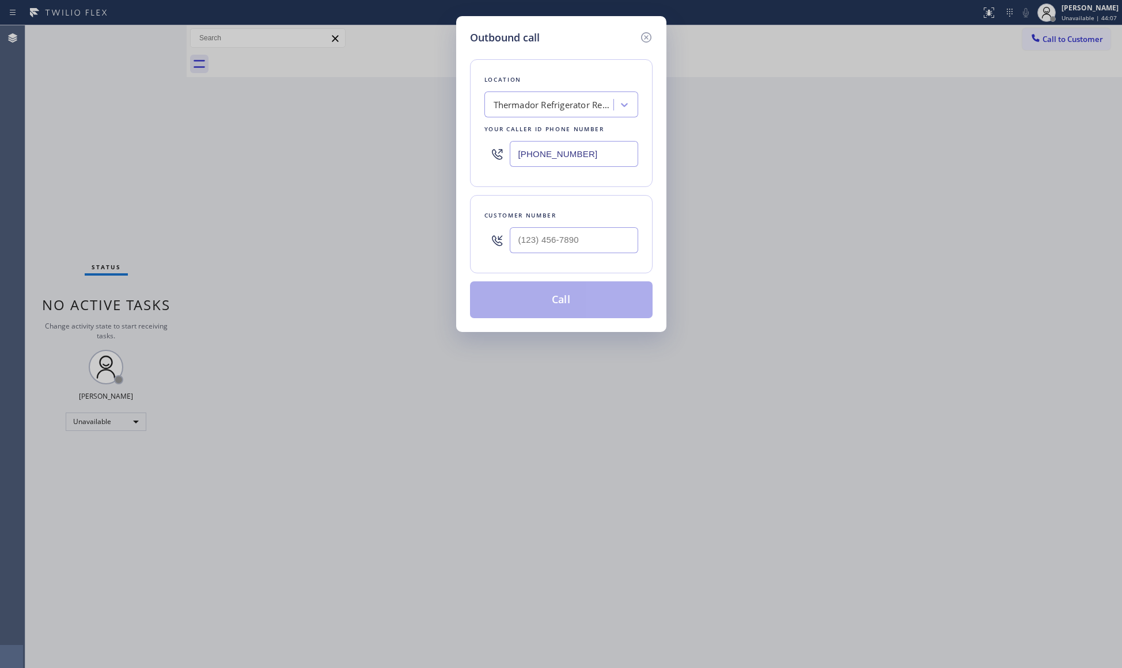
drag, startPoint x: 579, startPoint y: 166, endPoint x: 493, endPoint y: 158, distance: 86.2
click at [493, 158] on div "(619) 597-2034" at bounding box center [561, 153] width 154 height 37
paste input "480) 405-4390"
type input "(480) 405-4390"
paste input "564) 214-5198"
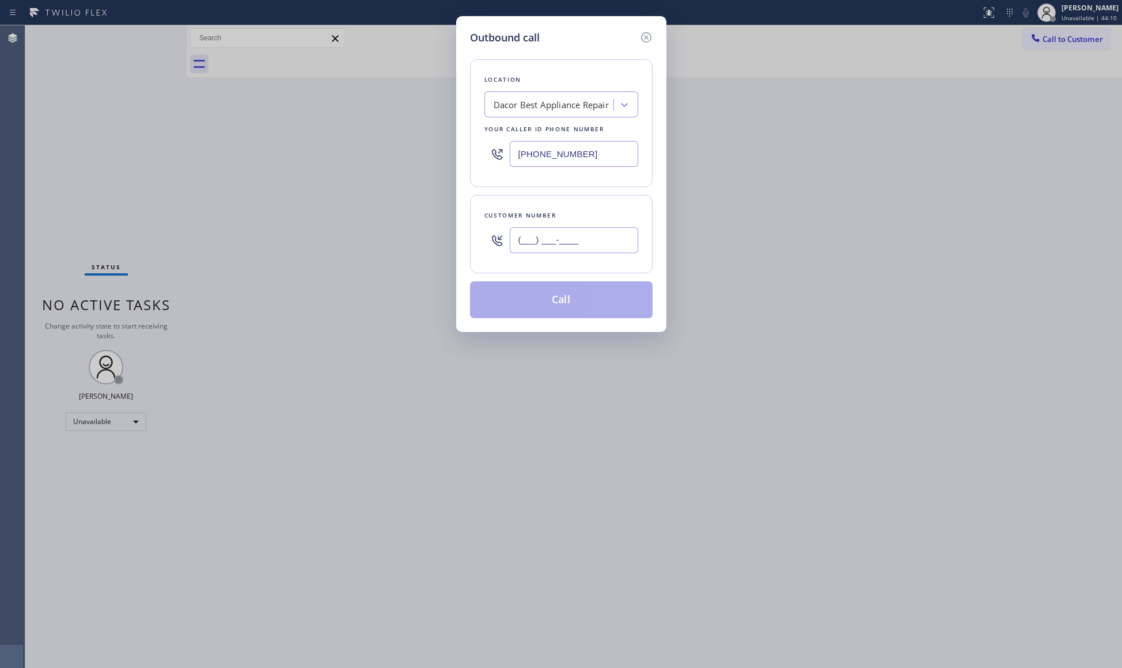
click at [602, 243] on input "(___) ___-____" at bounding box center [574, 240] width 128 height 26
type input "(564) 214-5198"
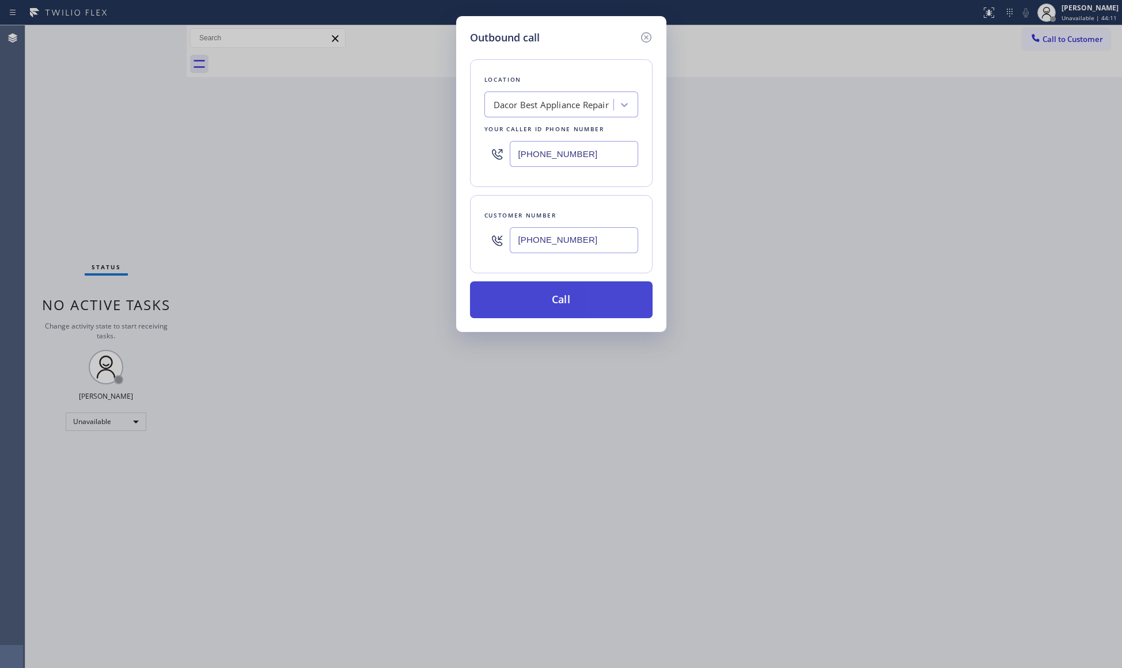
click at [629, 286] on button "Call" at bounding box center [561, 300] width 183 height 37
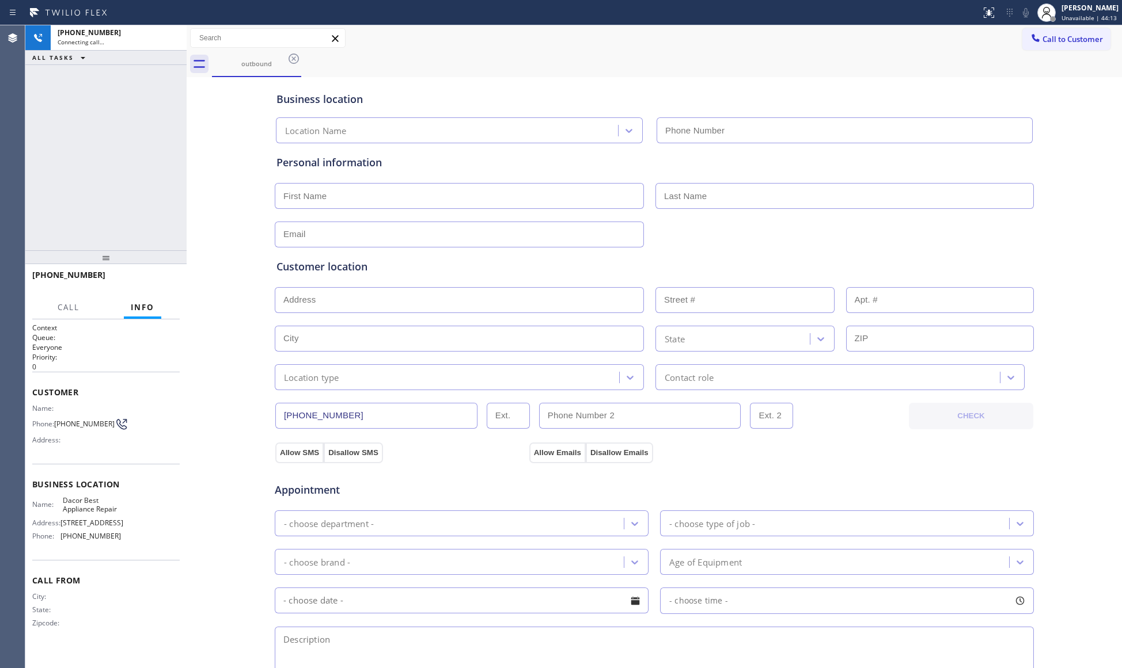
type input "(480) 405-4390"
click at [173, 37] on icon at bounding box center [172, 38] width 14 height 14
click at [173, 37] on div "+15642145198" at bounding box center [119, 33] width 122 height 10
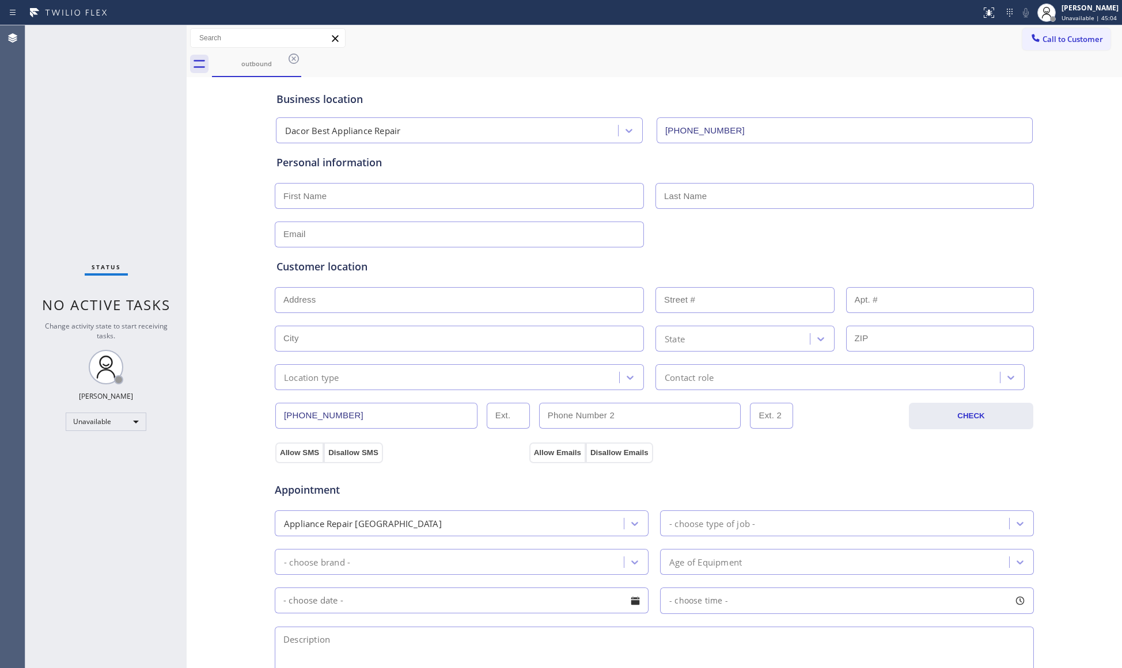
drag, startPoint x: 820, startPoint y: 91, endPoint x: 749, endPoint y: 77, distance: 72.2
click at [749, 77] on div "Business location Dacor Best Appliance Repair (480) 405-4390" at bounding box center [654, 109] width 760 height 68
click at [257, 58] on div "outbound" at bounding box center [256, 63] width 87 height 25
click at [305, 59] on div "outbound" at bounding box center [667, 64] width 910 height 26
click at [300, 59] on icon at bounding box center [294, 59] width 14 height 14
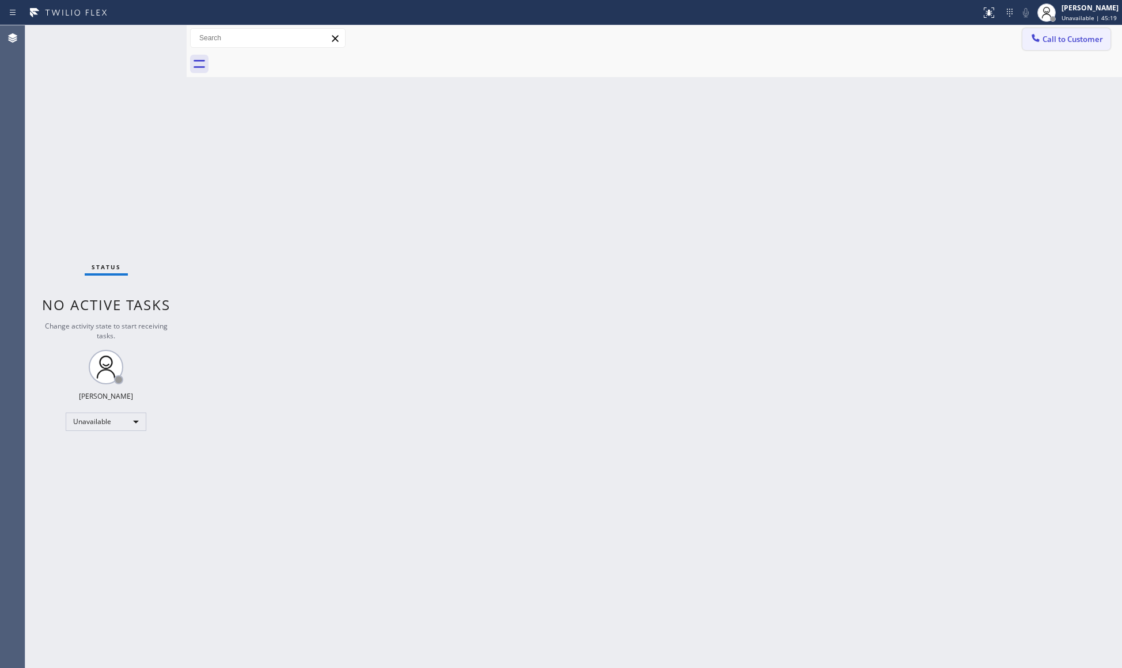
click at [1069, 47] on button "Call to Customer" at bounding box center [1066, 39] width 88 height 22
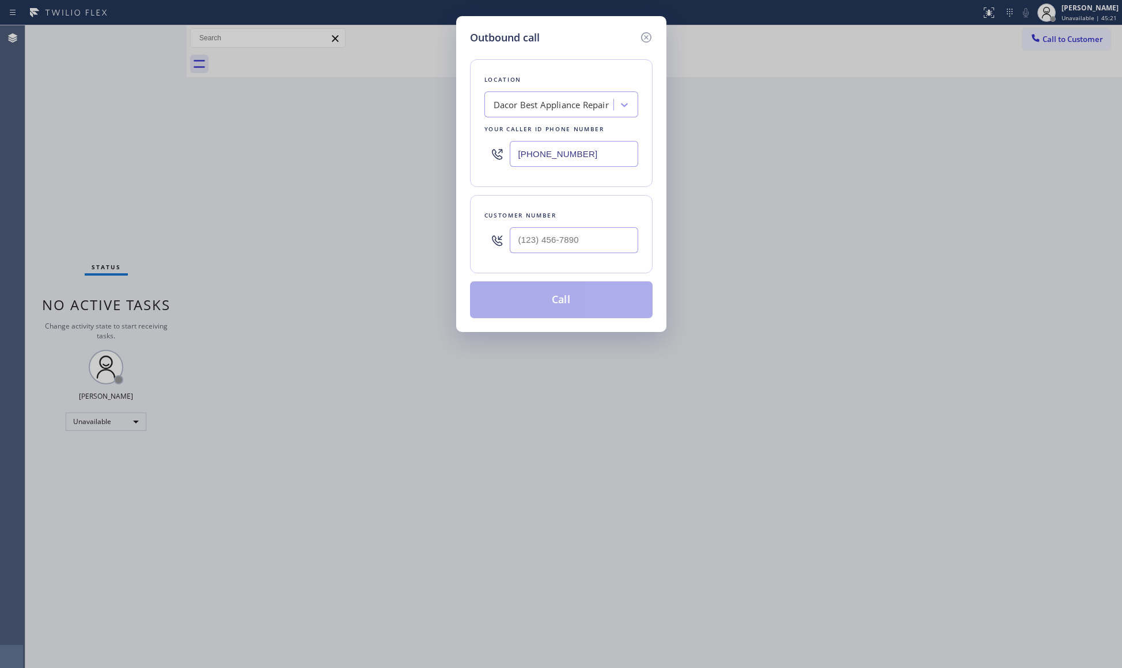
drag, startPoint x: 595, startPoint y: 158, endPoint x: 445, endPoint y: 148, distance: 150.6
click at [443, 151] on div "Outbound call Location Dacor Best Appliance Repair Your caller id phone number …" at bounding box center [561, 334] width 1122 height 668
paste input "714) 880-8626"
type input "(714) 880-8626"
click at [541, 253] on input "(___) ___-____" at bounding box center [574, 240] width 128 height 26
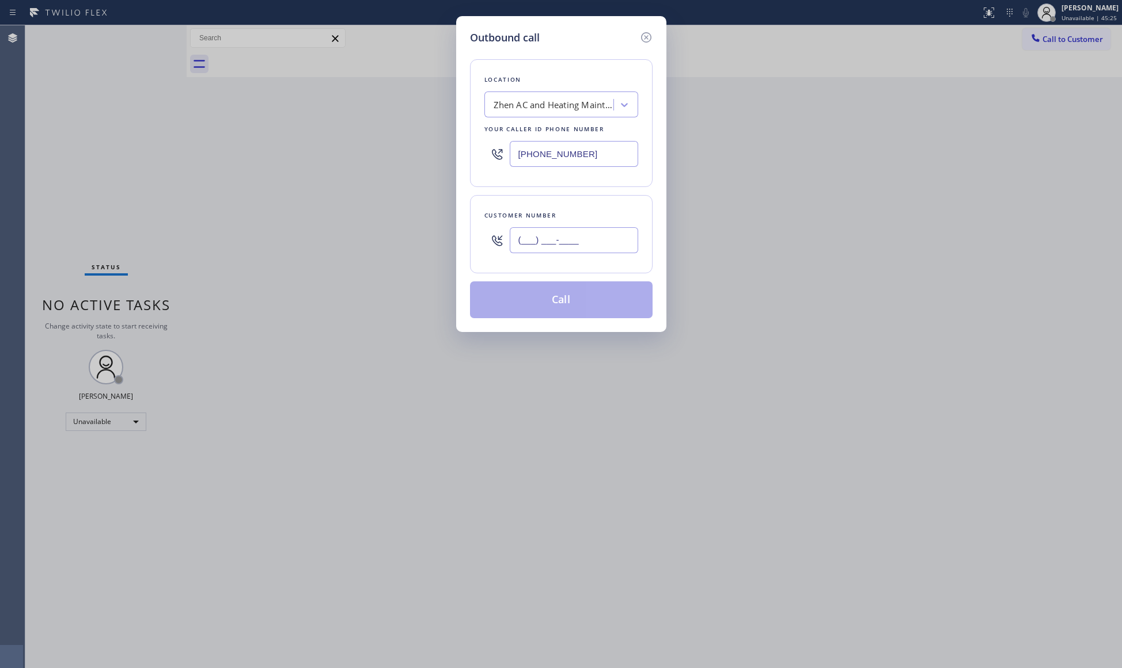
paste input "714) 750-4833"
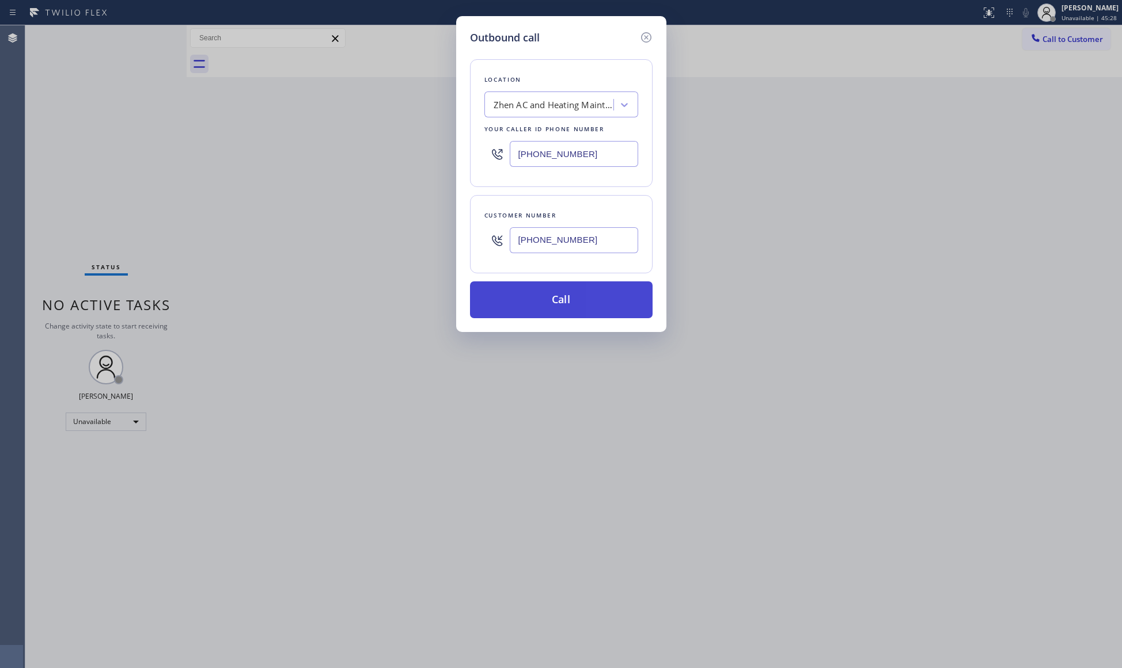
type input "(714) 750-4833"
click at [544, 303] on button "Call" at bounding box center [561, 300] width 183 height 37
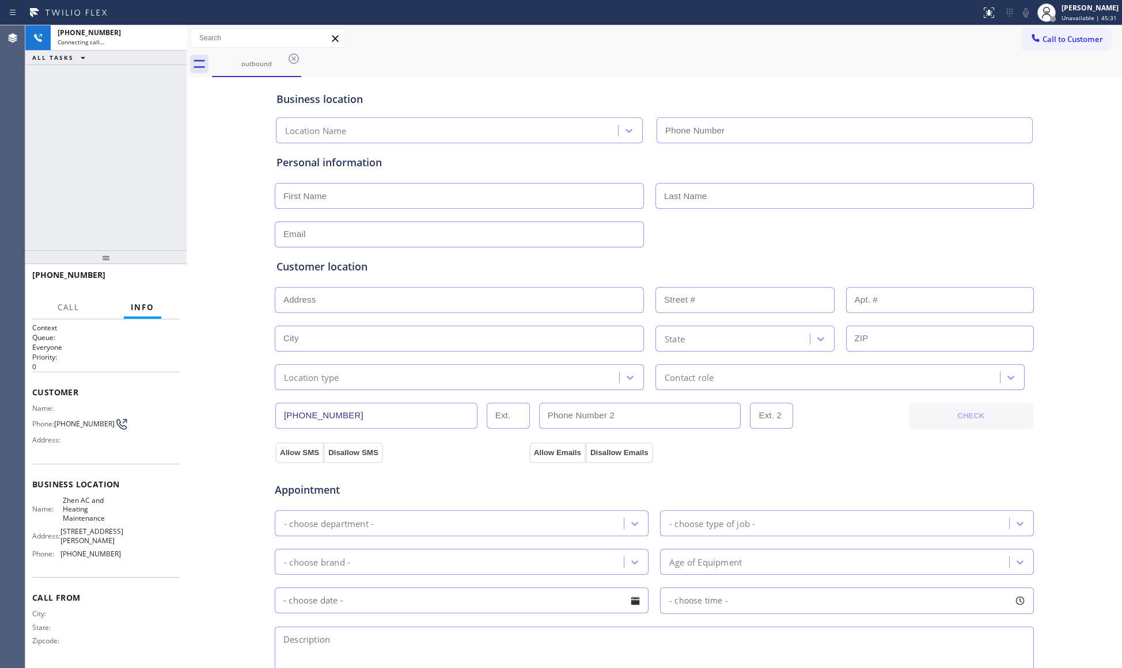
type input "(714) 880-8626"
drag, startPoint x: 597, startPoint y: 70, endPoint x: 791, endPoint y: 136, distance: 205.2
click at [606, 74] on div "outbound" at bounding box center [667, 64] width 910 height 26
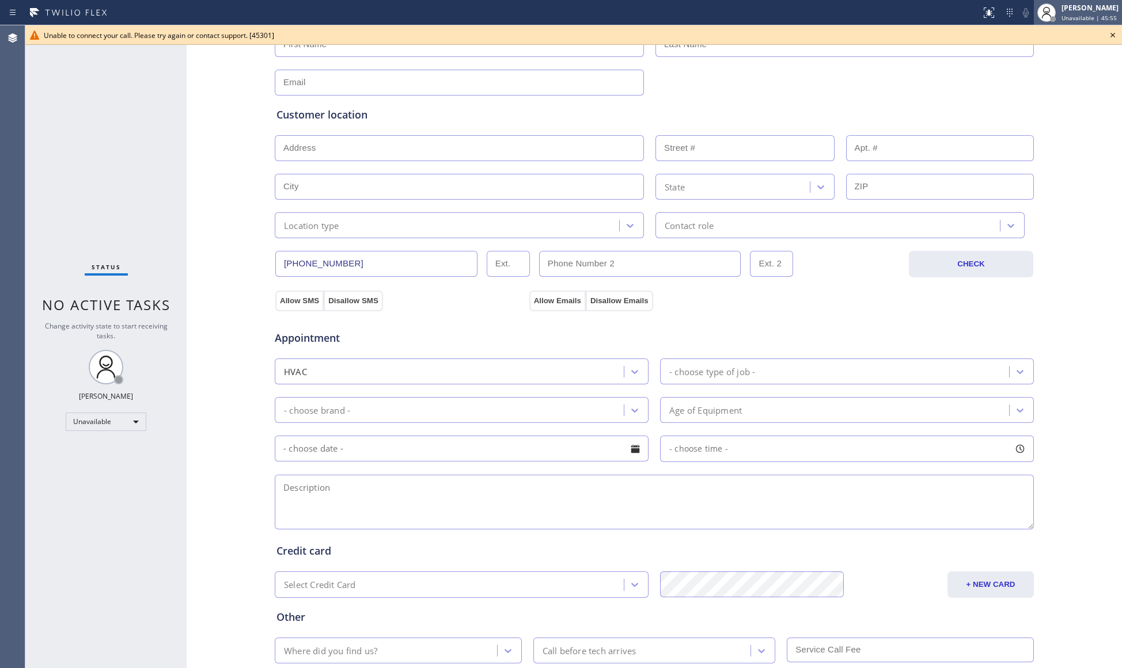
scroll to position [227, 0]
